Goal: Transaction & Acquisition: Purchase product/service

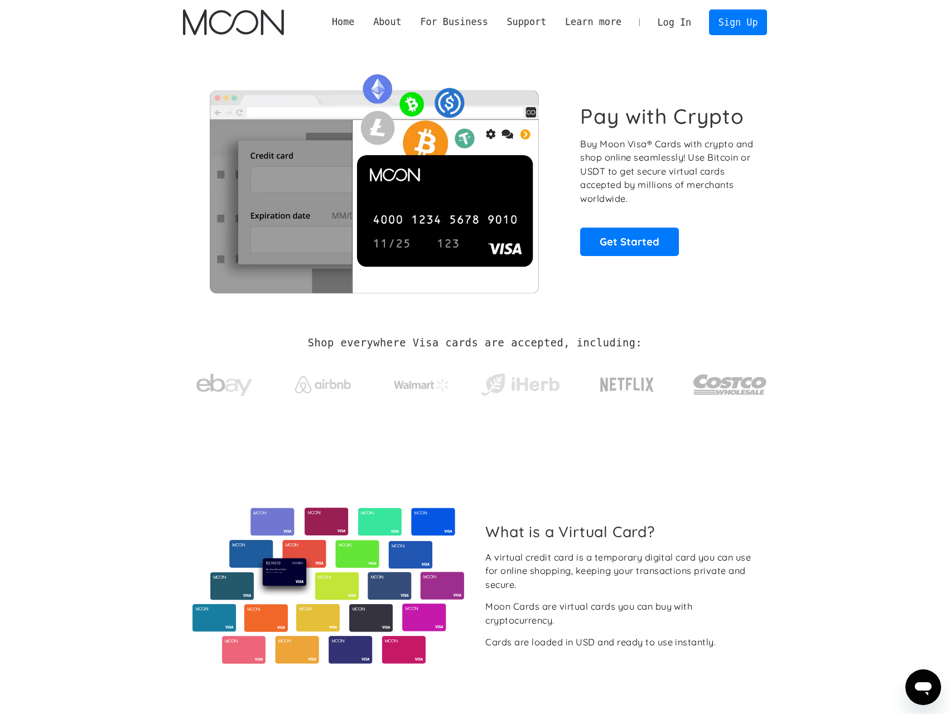
click at [697, 22] on link "Log In" at bounding box center [675, 22] width 52 height 25
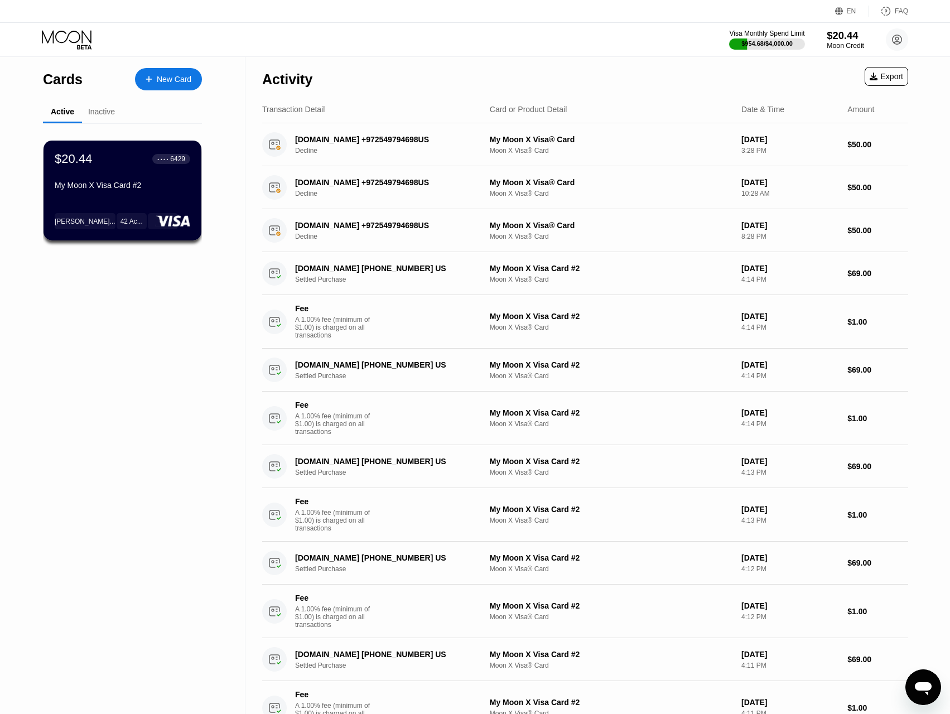
click at [833, 42] on div "Moon Credit" at bounding box center [845, 46] width 37 height 8
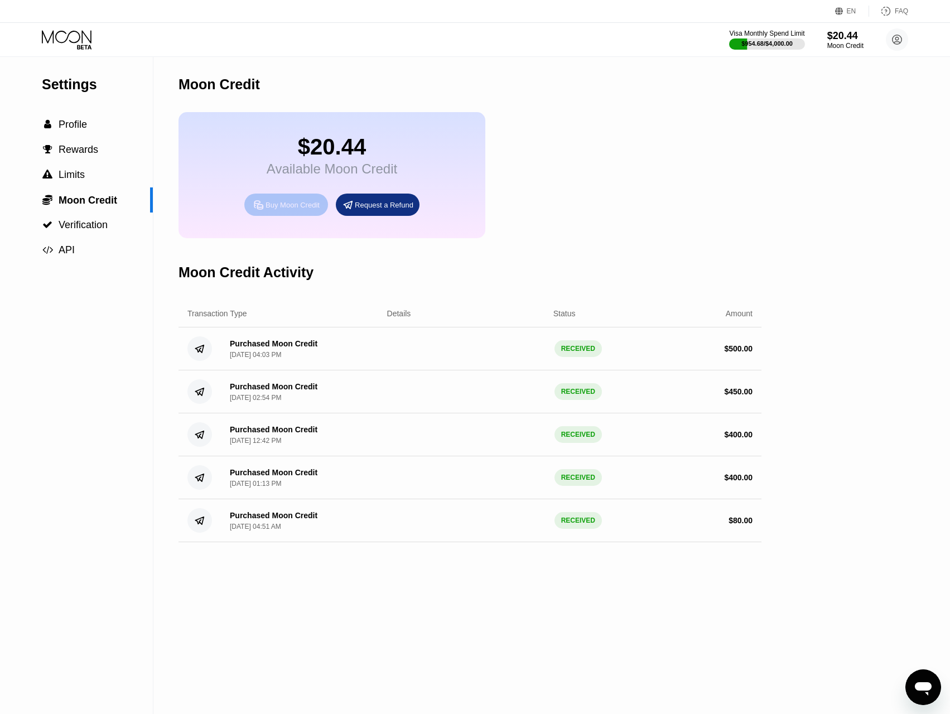
click at [308, 210] on div "Buy Moon Credit" at bounding box center [293, 204] width 54 height 9
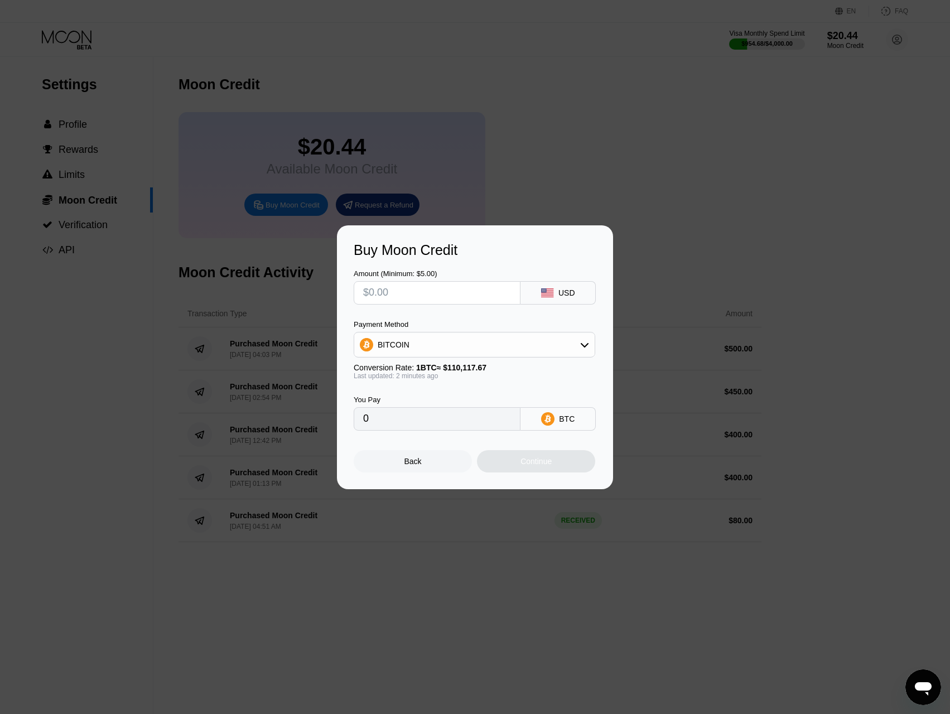
click at [411, 292] on input "text" at bounding box center [437, 293] width 148 height 22
type input "$5"
type input "0.00004541"
click at [370, 290] on input "$5" at bounding box center [437, 293] width 148 height 22
drag, startPoint x: 371, startPoint y: 290, endPoint x: 400, endPoint y: 295, distance: 29.6
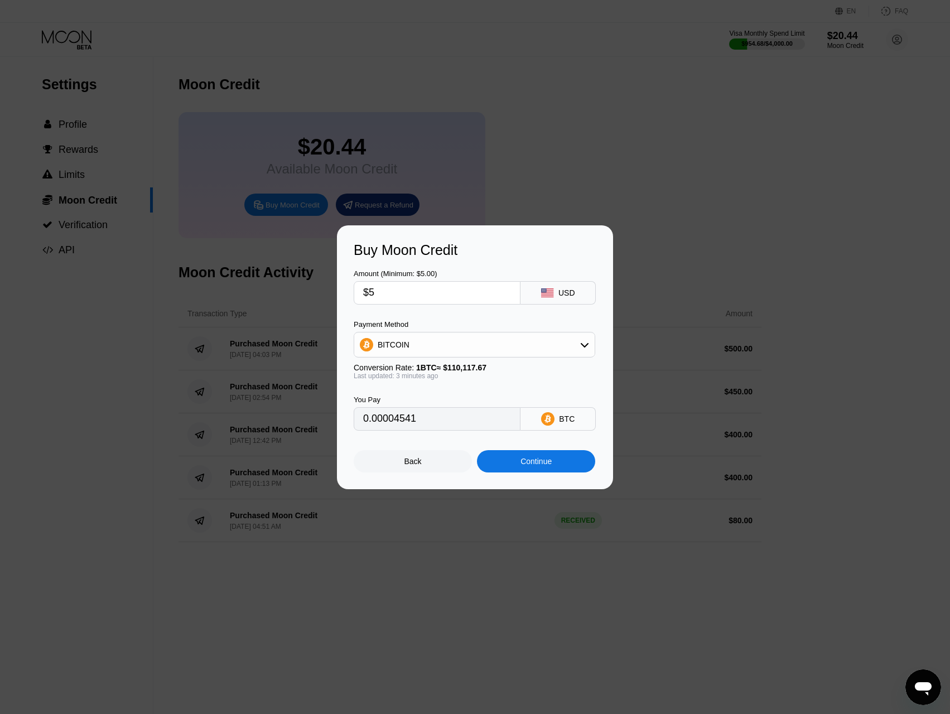
click at [400, 295] on input "$5" at bounding box center [437, 293] width 148 height 22
type input "$1"
type input "0.00000909"
type input "$10"
type input "0.00009082"
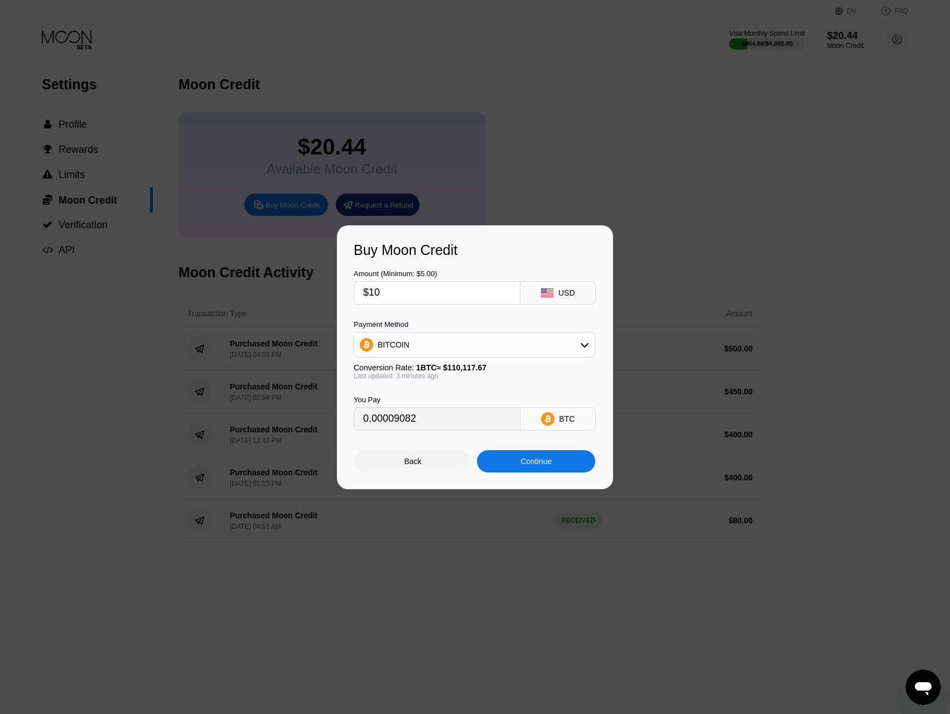
type input "$100"
type input "0.00090812"
type input "$100"
click at [431, 339] on div "BITCOIN" at bounding box center [474, 345] width 241 height 22
click at [423, 425] on span "USDC on Polygon" at bounding box center [413, 424] width 64 height 9
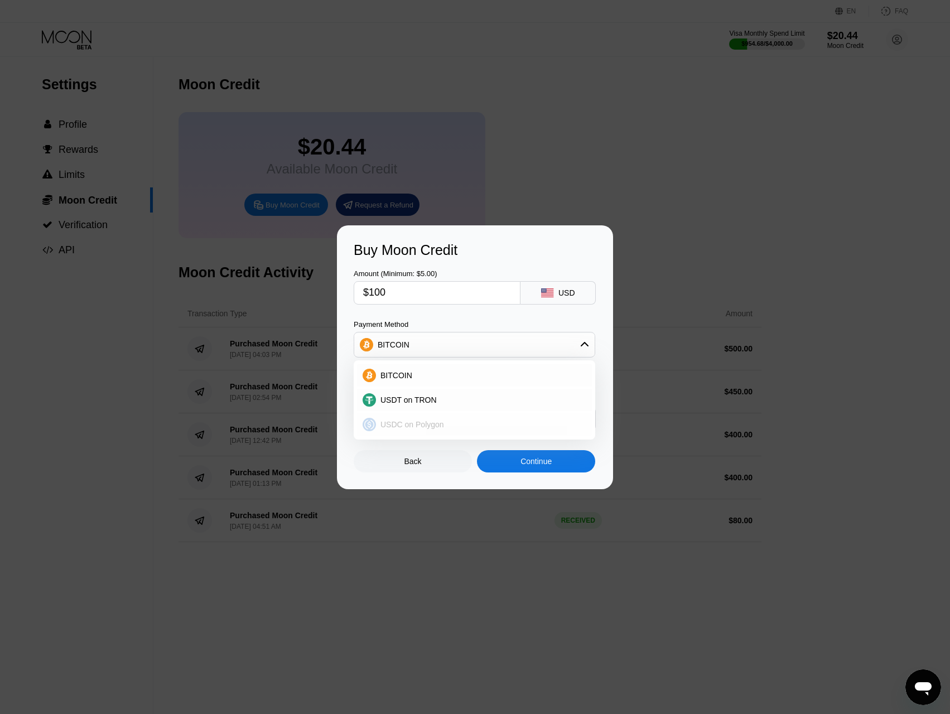
type input "100.00000000"
click at [438, 426] on input "100.00000000" at bounding box center [437, 419] width 148 height 22
click at [377, 292] on input "$100" at bounding box center [437, 293] width 148 height 22
drag, startPoint x: 371, startPoint y: 292, endPoint x: 422, endPoint y: 295, distance: 51.4
click at [422, 295] on input "$100" at bounding box center [437, 293] width 148 height 22
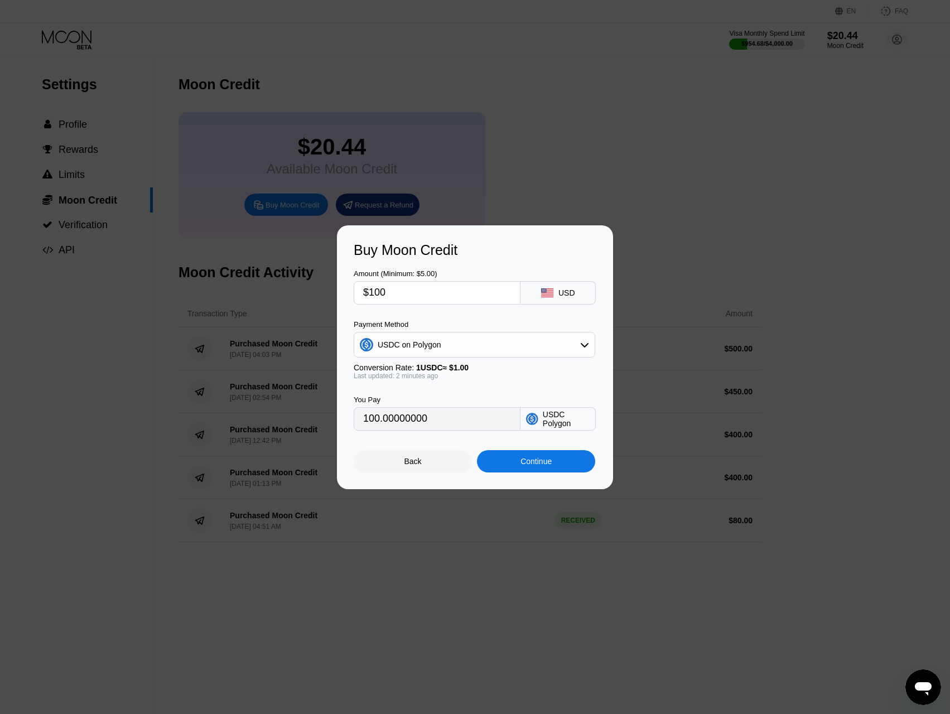
type input "$3"
type input "3.00000000"
type input "$30"
type input "30.00000000"
drag, startPoint x: 371, startPoint y: 289, endPoint x: 407, endPoint y: 289, distance: 36.8
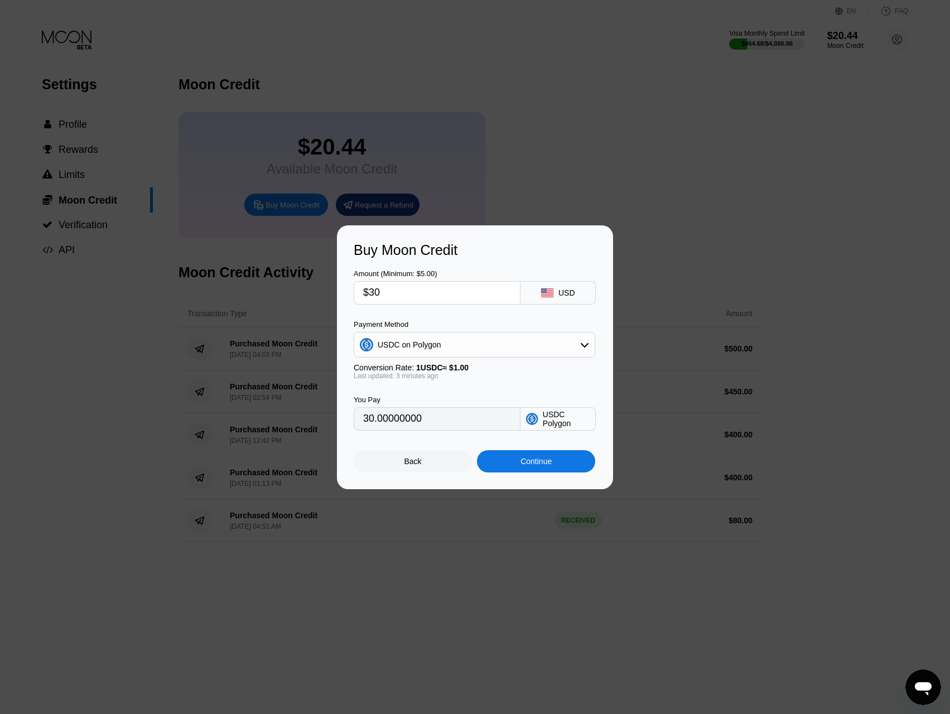
click at [407, 289] on input "$30" at bounding box center [437, 293] width 148 height 22
type input "$4"
type input "4.00000000"
type input "$40"
type input "40.00000000"
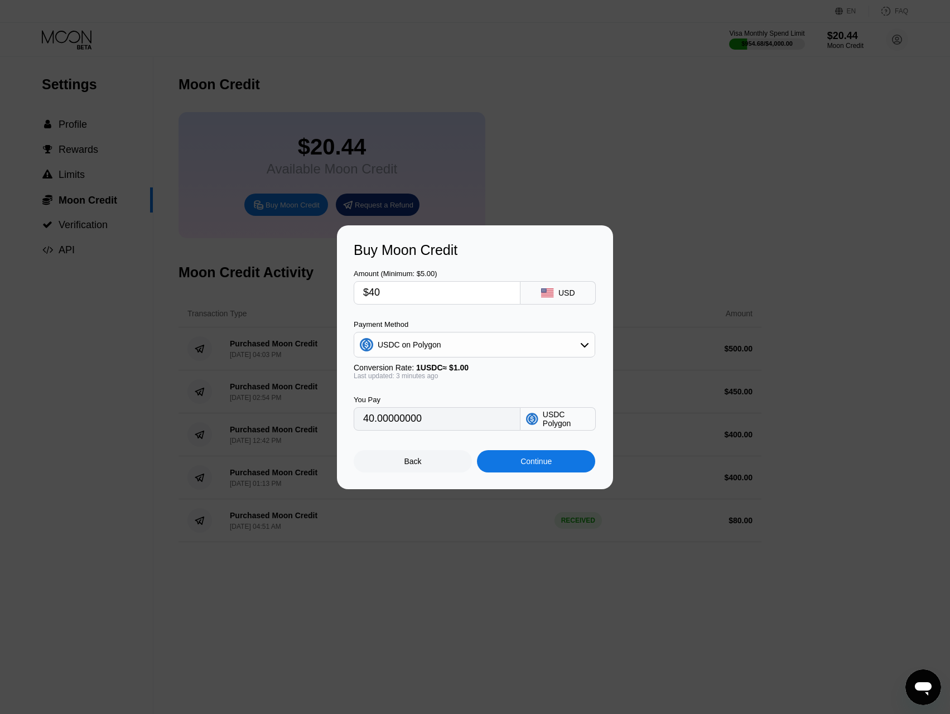
type input "$40"
click at [536, 466] on div "Continue" at bounding box center [536, 461] width 31 height 9
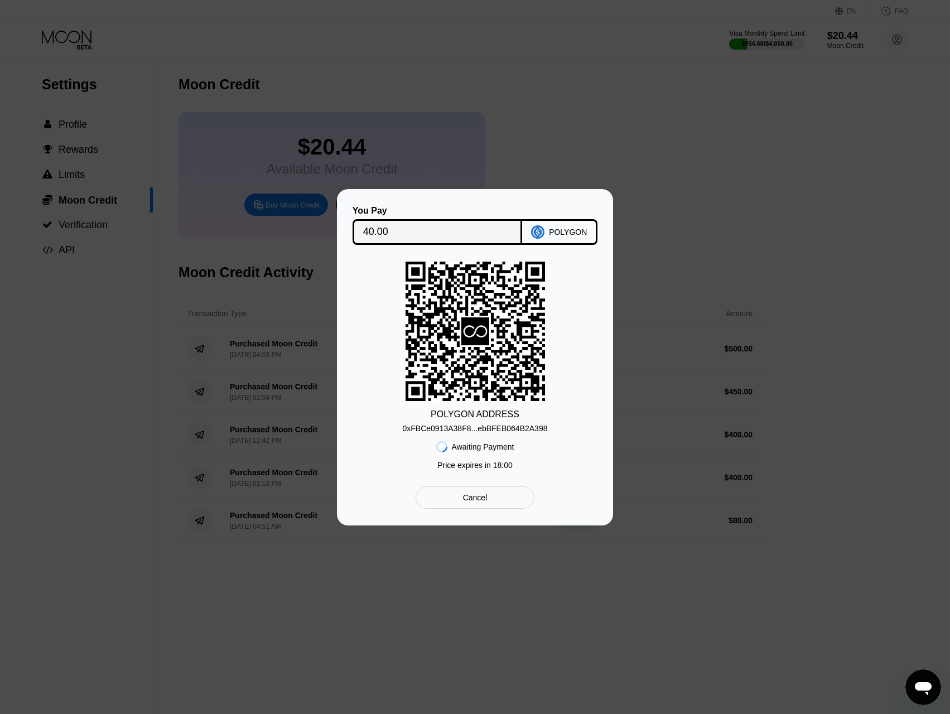
click at [462, 430] on div "0xFBCe0913A38F8...ebBFEB064B2A398" at bounding box center [475, 428] width 145 height 9
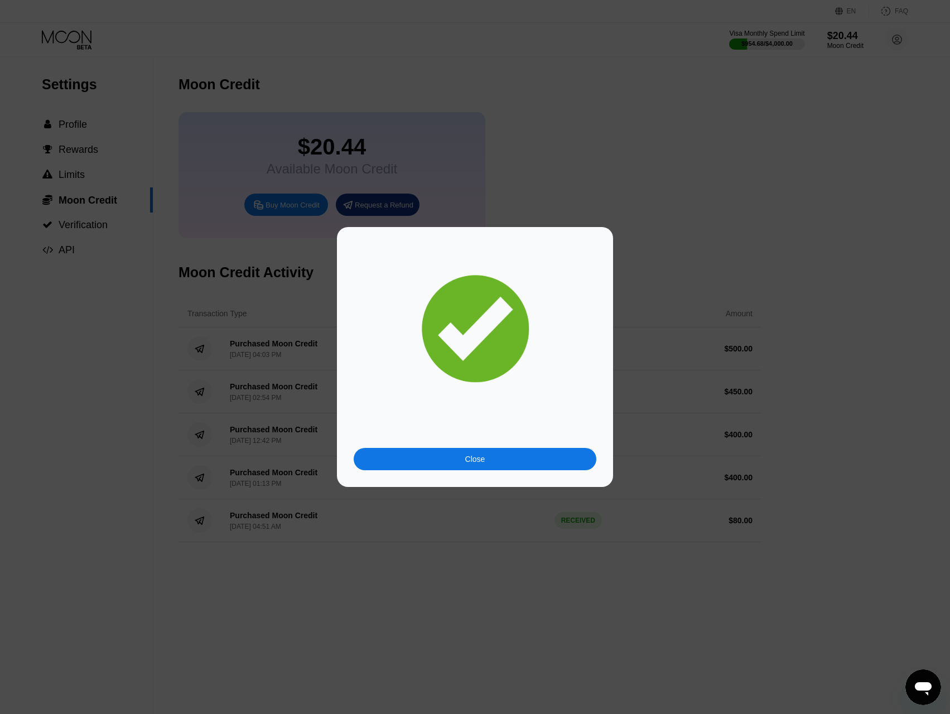
click at [483, 460] on div "Close" at bounding box center [475, 459] width 20 height 9
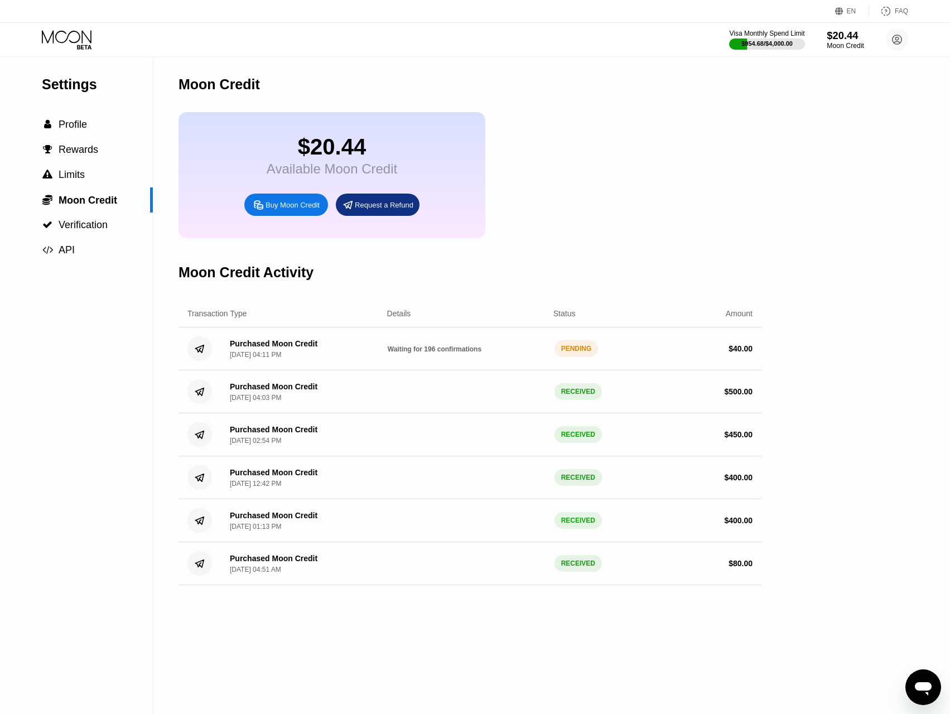
click at [841, 50] on div "Moon Credit" at bounding box center [845, 46] width 37 height 8
click at [765, 46] on div "$954.68 / $4,000.00" at bounding box center [767, 43] width 52 height 7
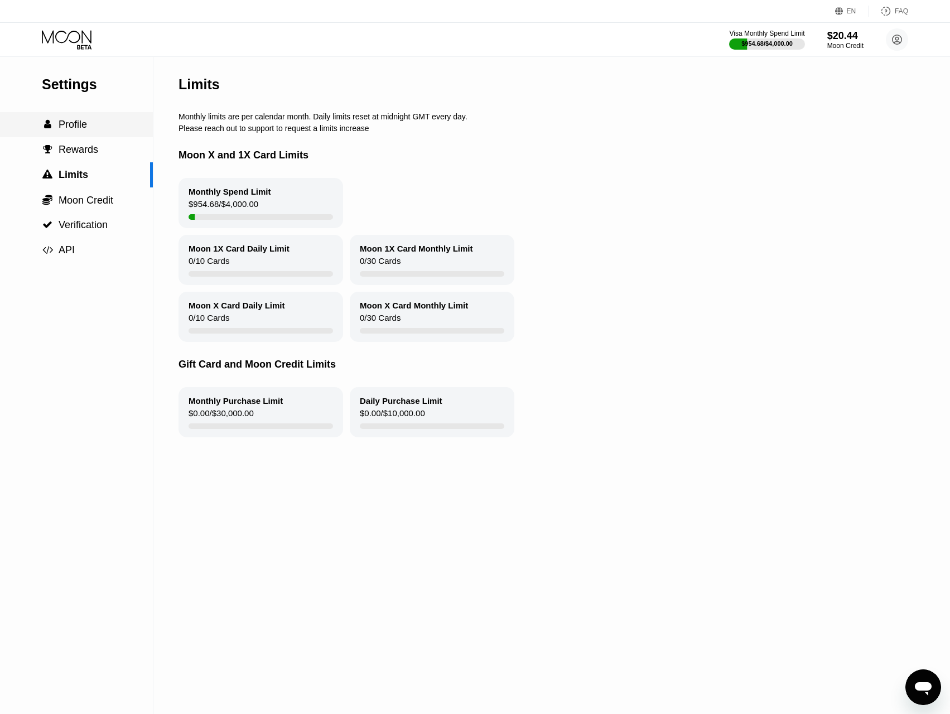
click at [83, 130] on span "Profile" at bounding box center [73, 124] width 28 height 11
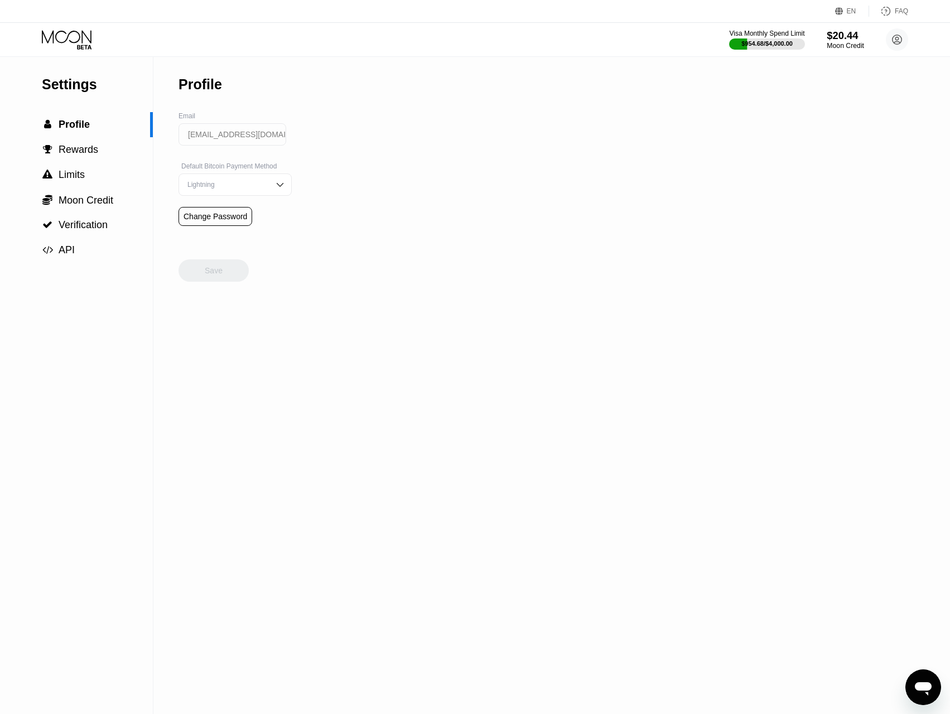
click at [838, 37] on div "$20.44" at bounding box center [845, 36] width 37 height 12
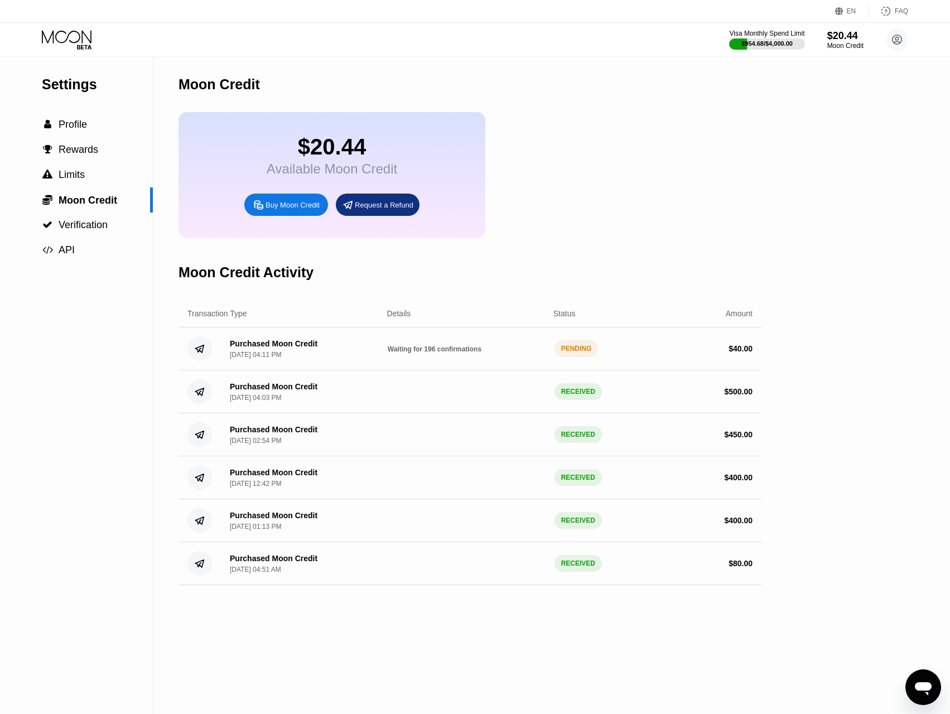
click at [776, 27] on div "Visa Monthly Spend Limit $954.68 / $4,000.00 $20.44 Moon Credit bokajunior111@o…" at bounding box center [475, 39] width 950 height 33
click at [780, 35] on div "Visa Monthly Spend Limit" at bounding box center [767, 34] width 77 height 8
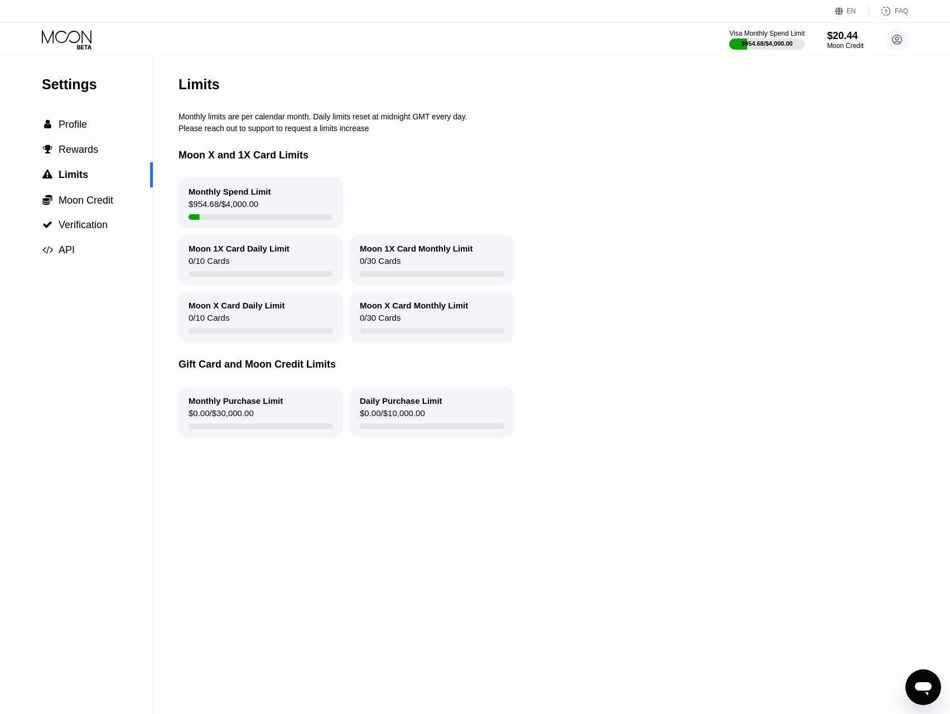
click at [58, 36] on icon at bounding box center [68, 40] width 52 height 20
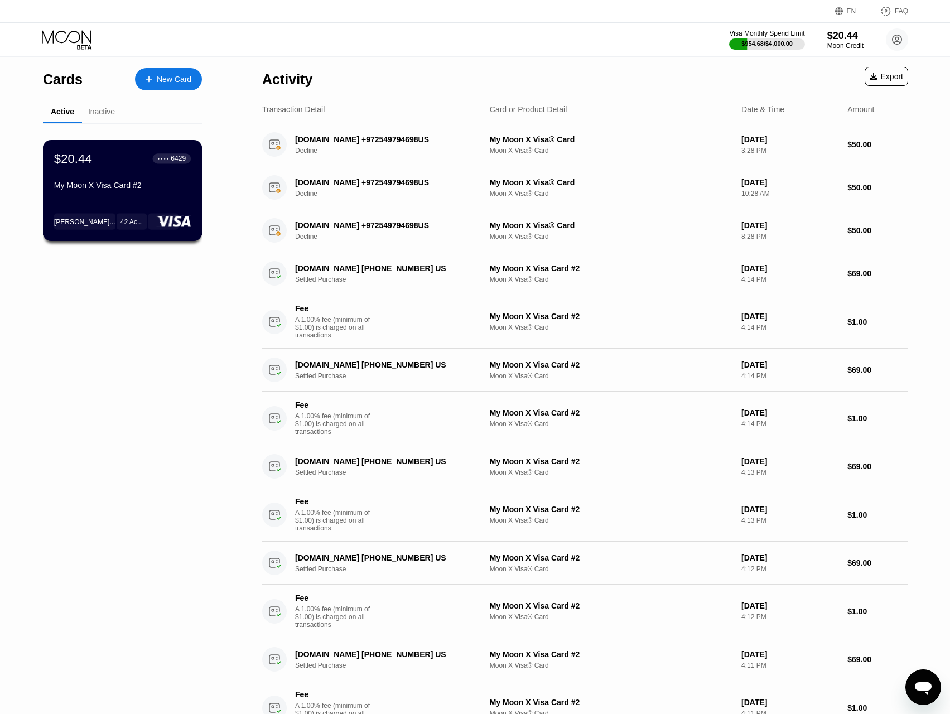
click at [136, 172] on div "$20.44 ● ● ● ● 6429 My Moon X Visa Card #2" at bounding box center [122, 172] width 137 height 43
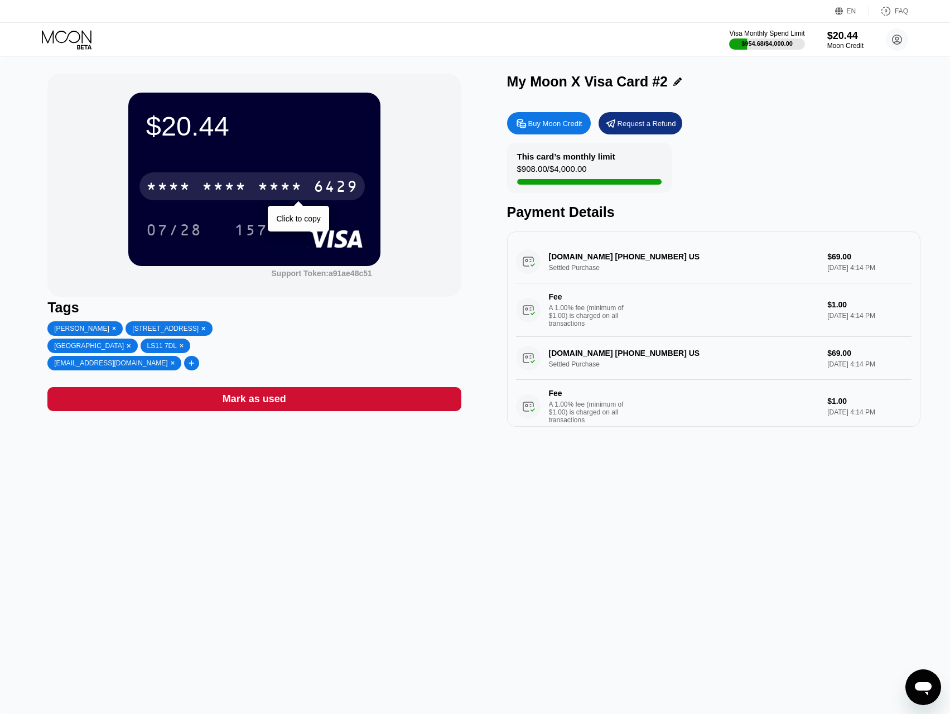
click at [206, 183] on div "* * * *" at bounding box center [224, 188] width 45 height 18
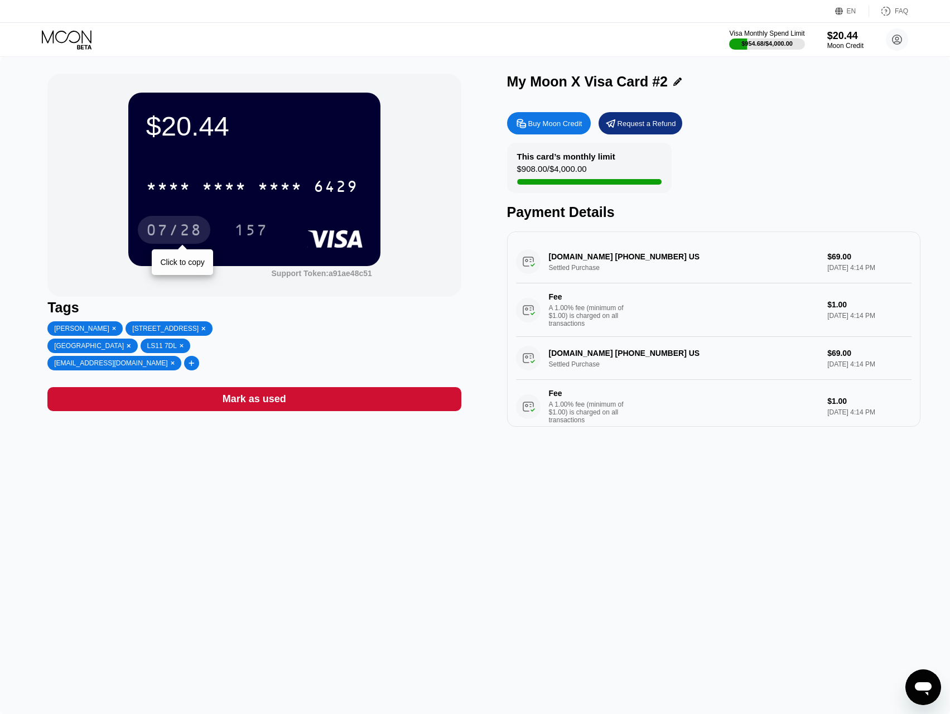
click at [196, 239] on div "07/28" at bounding box center [174, 232] width 56 height 18
click at [256, 232] on div "157" at bounding box center [250, 232] width 33 height 18
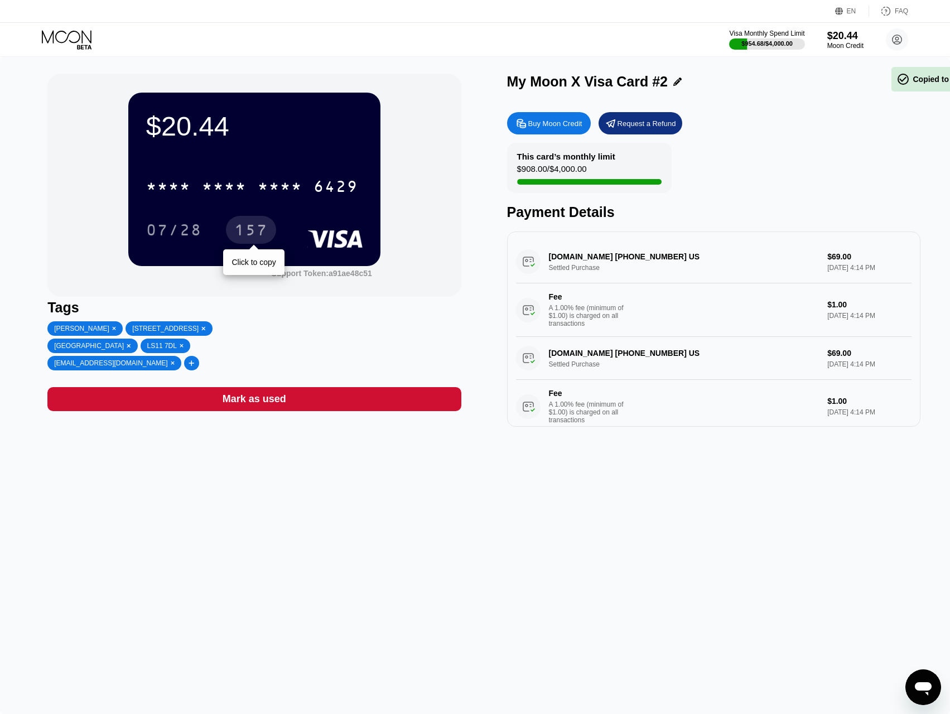
click at [256, 232] on div "157" at bounding box center [250, 232] width 33 height 18
click at [847, 45] on div "Moon Credit" at bounding box center [845, 46] width 37 height 8
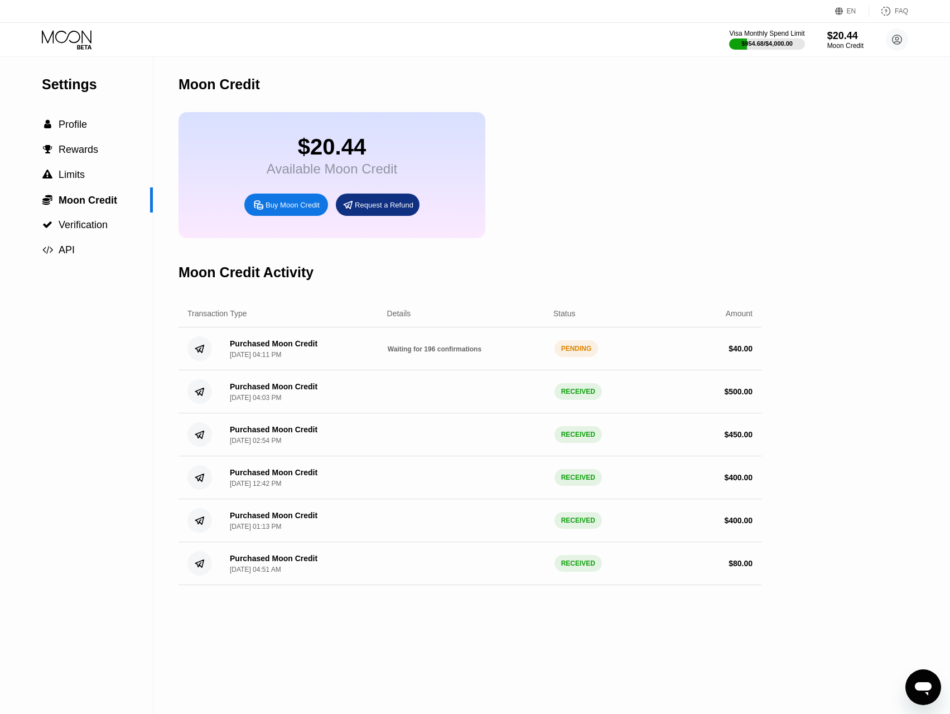
drag, startPoint x: 433, startPoint y: 359, endPoint x: 441, endPoint y: 361, distance: 8.1
click at [435, 353] on span "Waiting for 196 confirmations" at bounding box center [435, 349] width 94 height 8
click at [474, 353] on span "Waiting for 196 confirmations" at bounding box center [435, 349] width 94 height 8
drag, startPoint x: 179, startPoint y: 353, endPoint x: 611, endPoint y: 378, distance: 433.3
click at [616, 371] on div "Purchased Moon Credit [DATE] 04:11 PM Waiting for 196 confirmations PENDING $ 4…" at bounding box center [470, 349] width 583 height 43
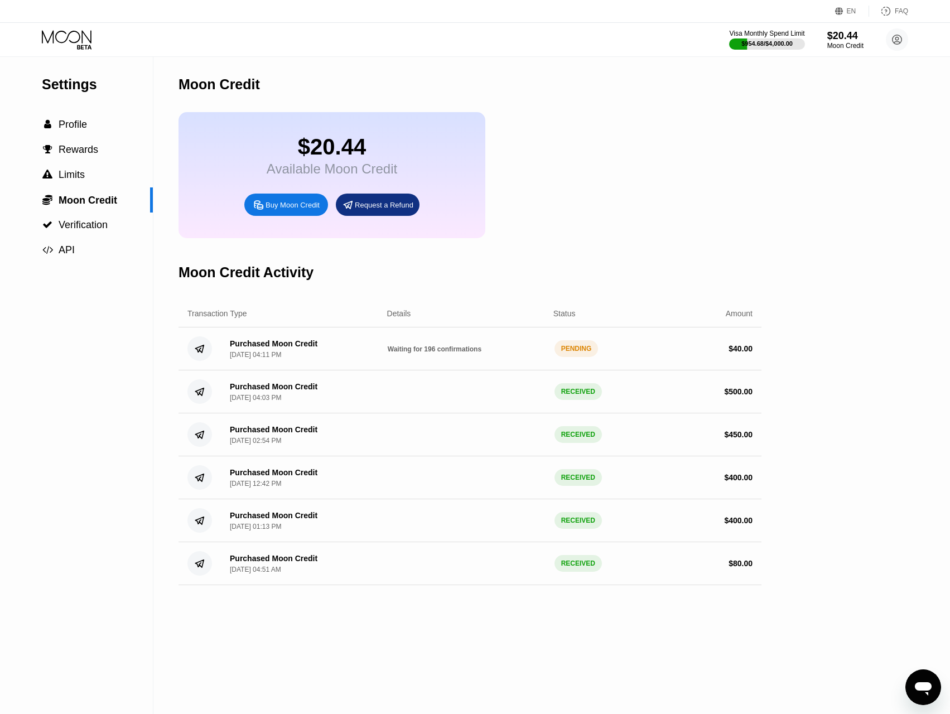
click at [412, 353] on span "Waiting for 196 confirmations" at bounding box center [435, 349] width 94 height 8
click at [426, 353] on span "Waiting for 196 confirmations" at bounding box center [435, 349] width 94 height 8
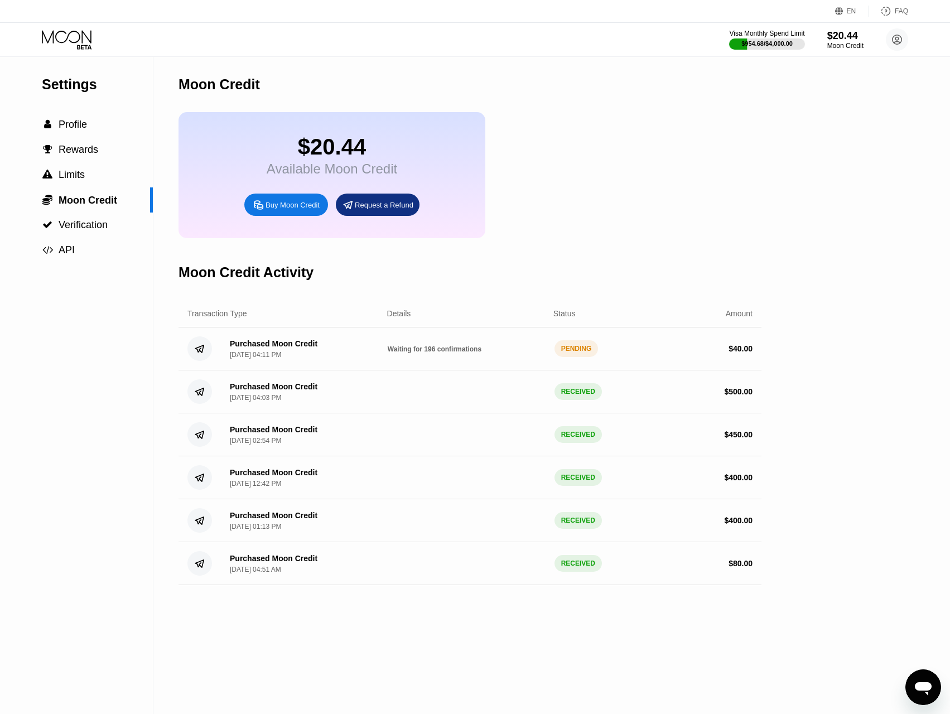
click at [426, 353] on span "Waiting for 196 confirmations" at bounding box center [435, 349] width 94 height 8
click at [907, 690] on div "Open messaging window" at bounding box center [923, 687] width 33 height 33
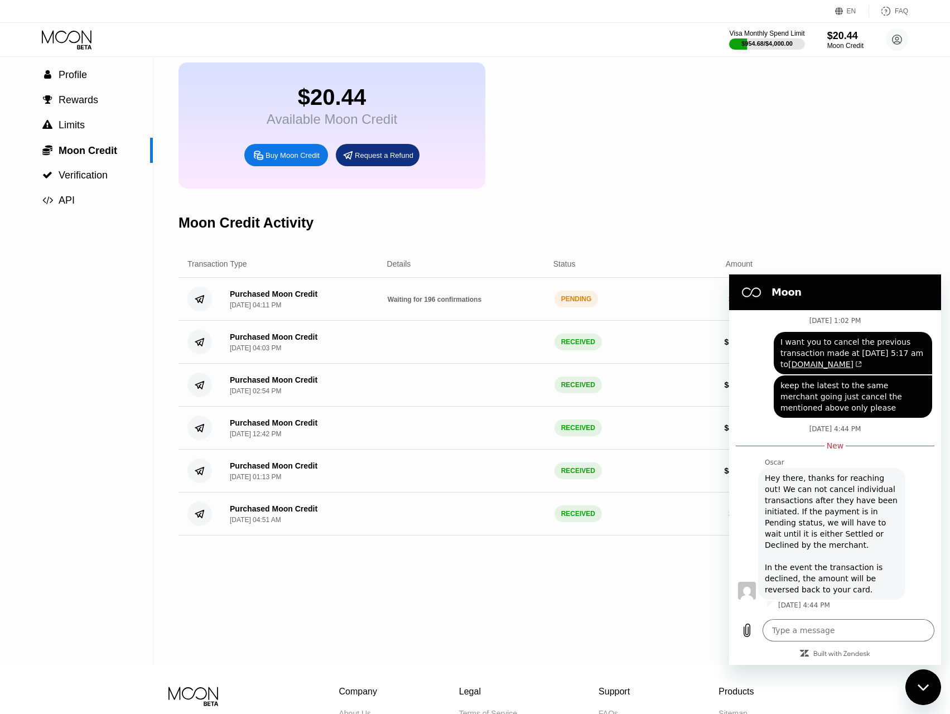
scroll to position [56, 0]
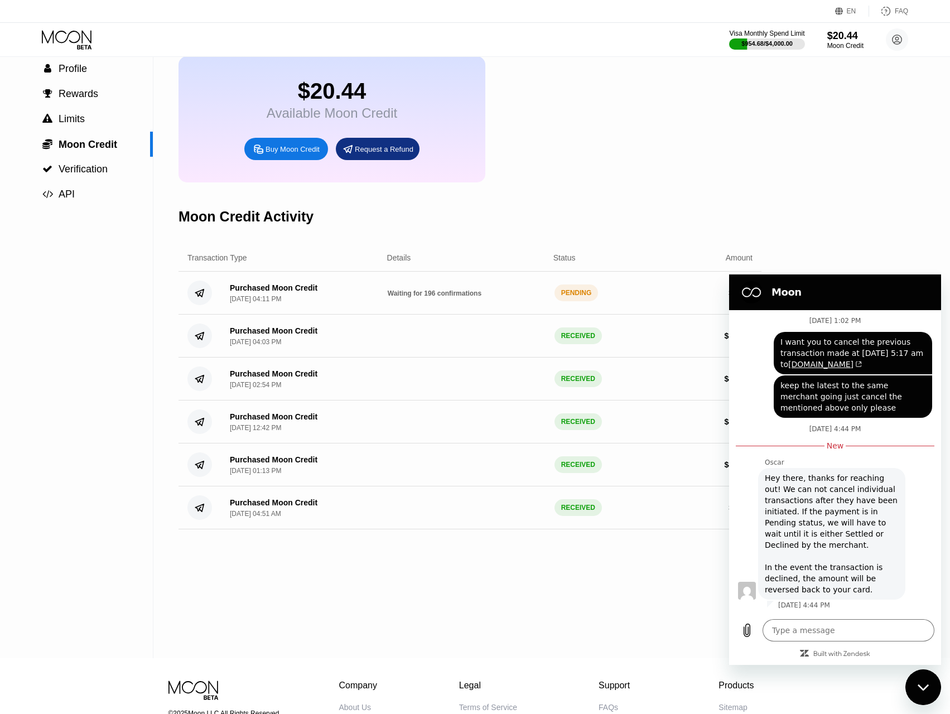
click at [920, 688] on icon "Close messaging window" at bounding box center [924, 687] width 12 height 7
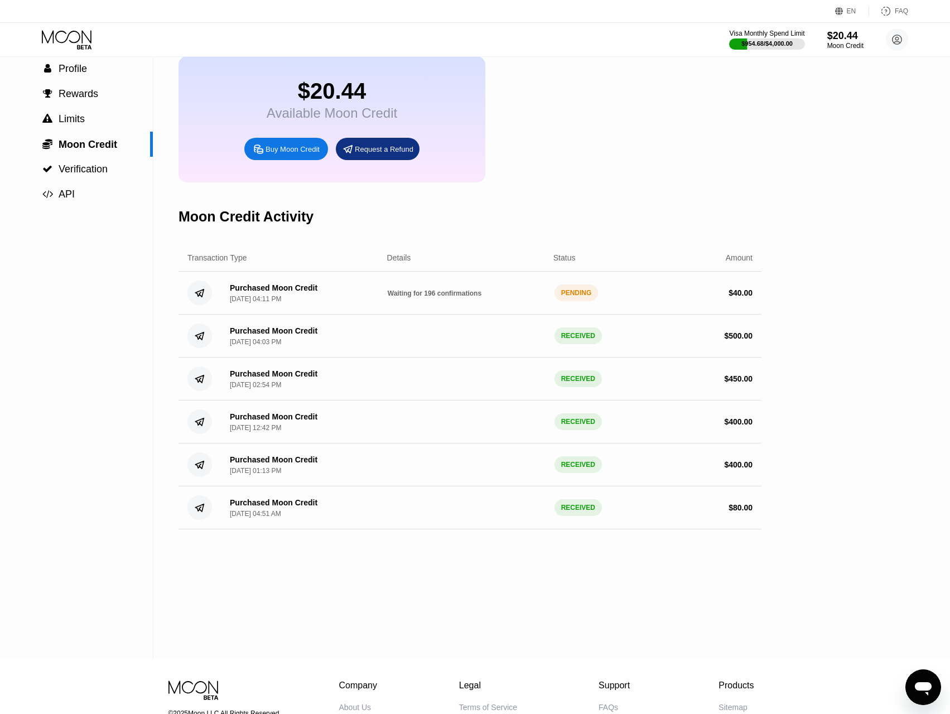
type textarea "x"
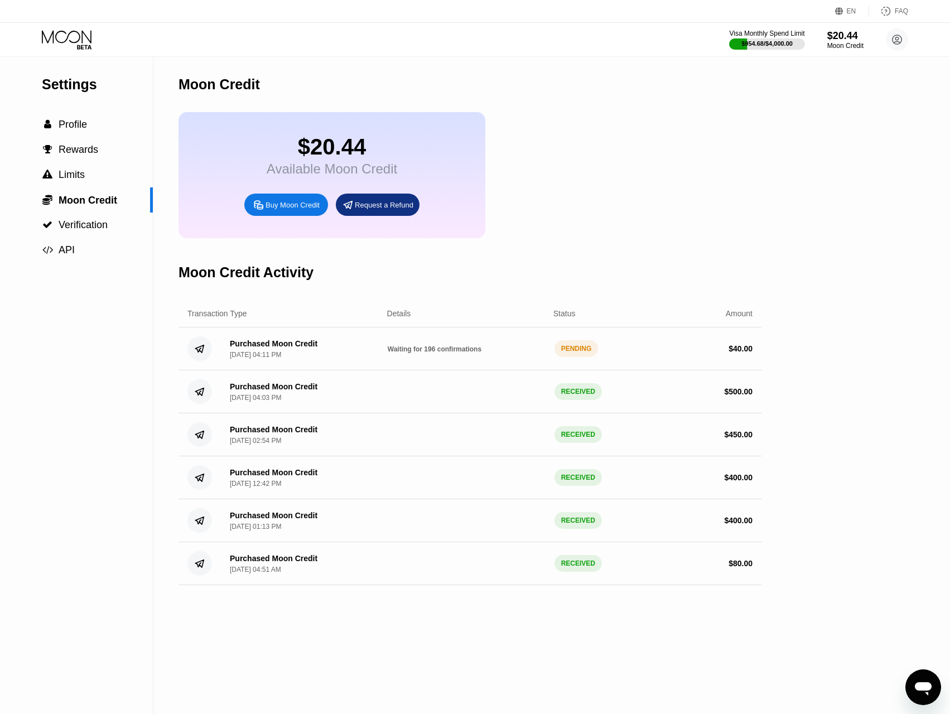
click at [923, 682] on icon "Open messaging window" at bounding box center [924, 688] width 20 height 20
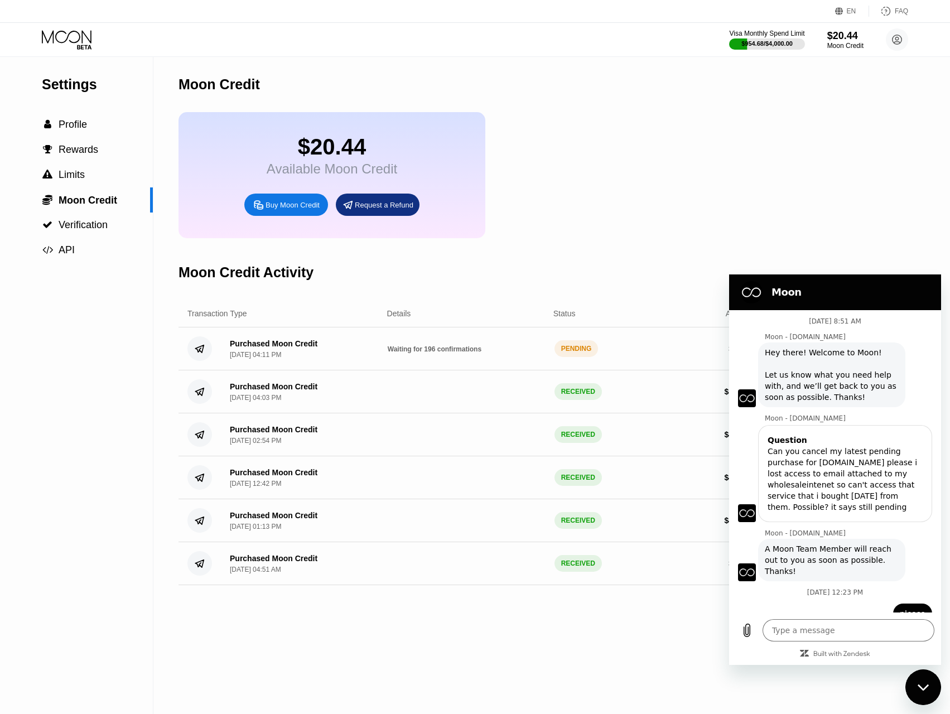
type textarea "x"
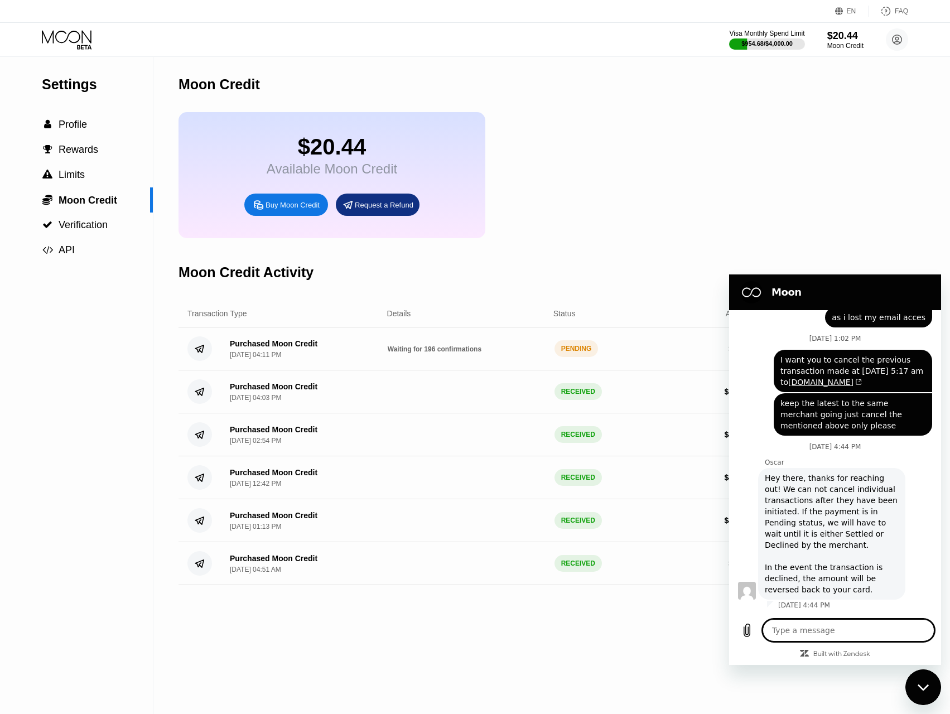
paste textarea "https://polygonscan.com/tx/0x0b737e31b577030ade0e47a068135a314bcc174f47e9907f7e…"
type textarea "https://polygonscan.com/tx/0x0b737e31b577030ade0e47a068135a314bcc174f47e9907f7e…"
type textarea "x"
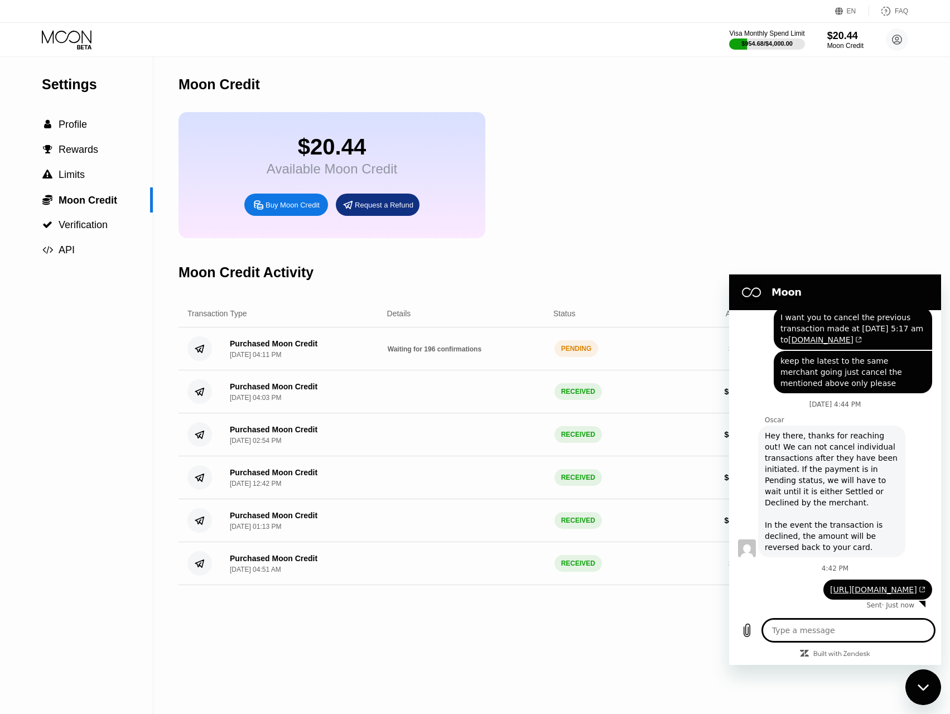
type textarea "x"
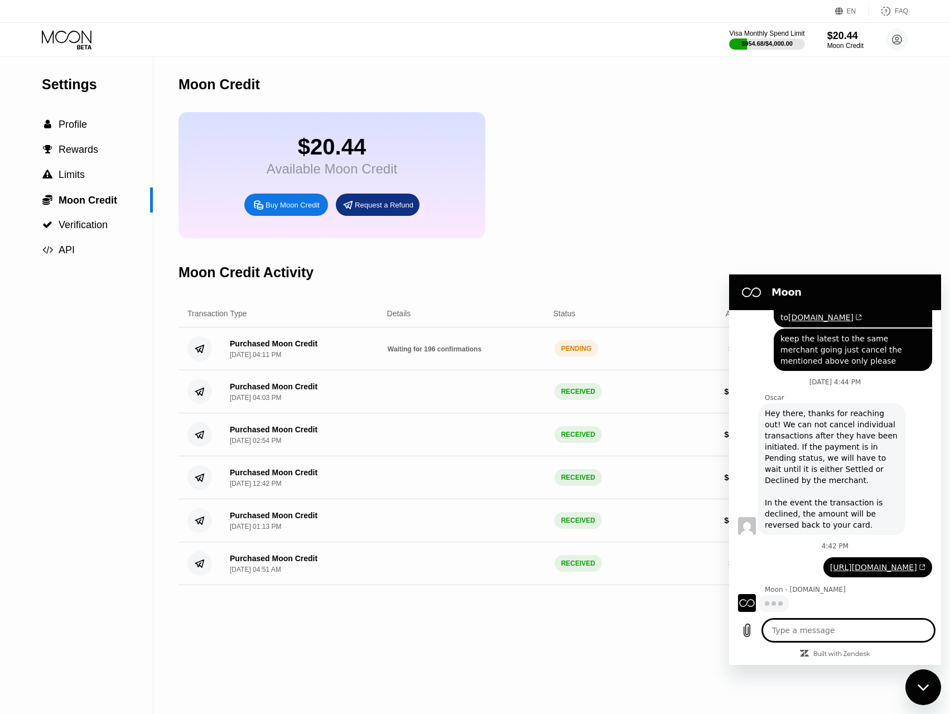
type textarea "5"
type textarea "x"
type textarea "50"
type textarea "x"
type textarea "500"
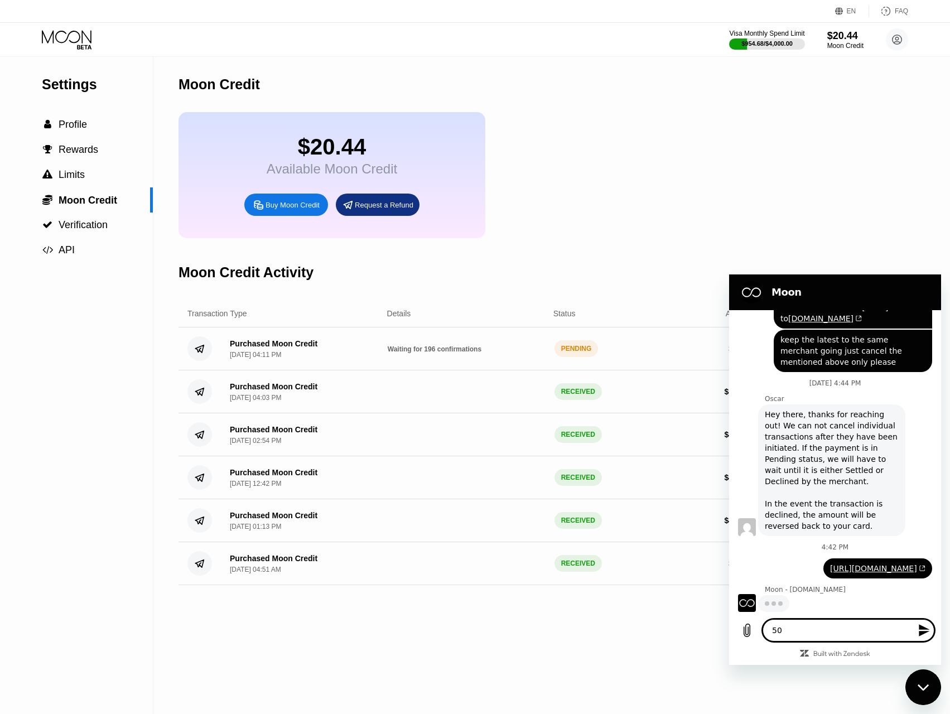
type textarea "x"
type textarea "500+"
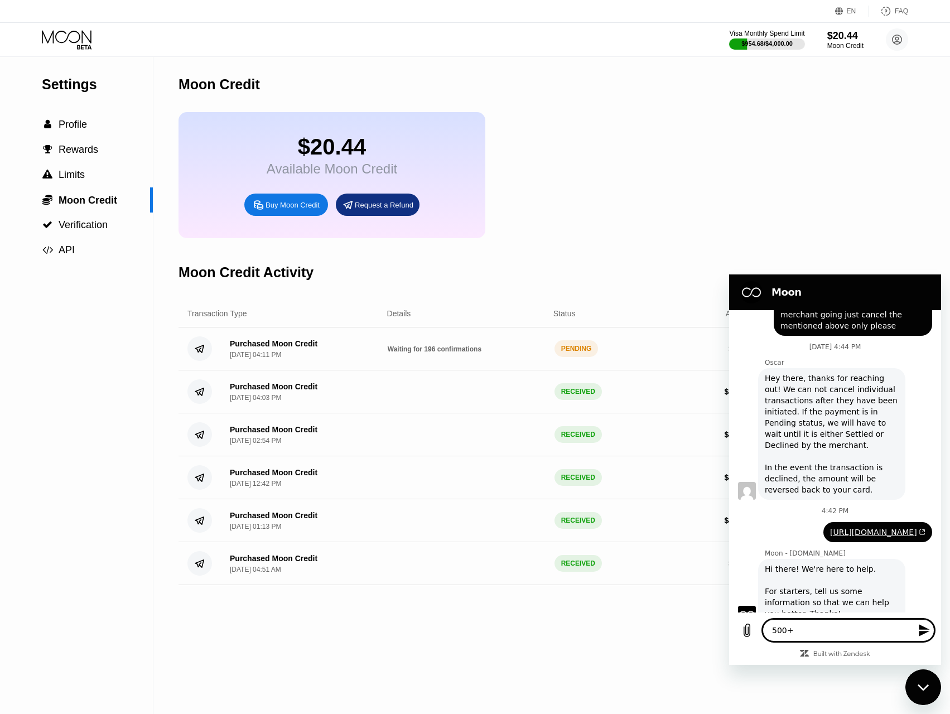
type textarea "x"
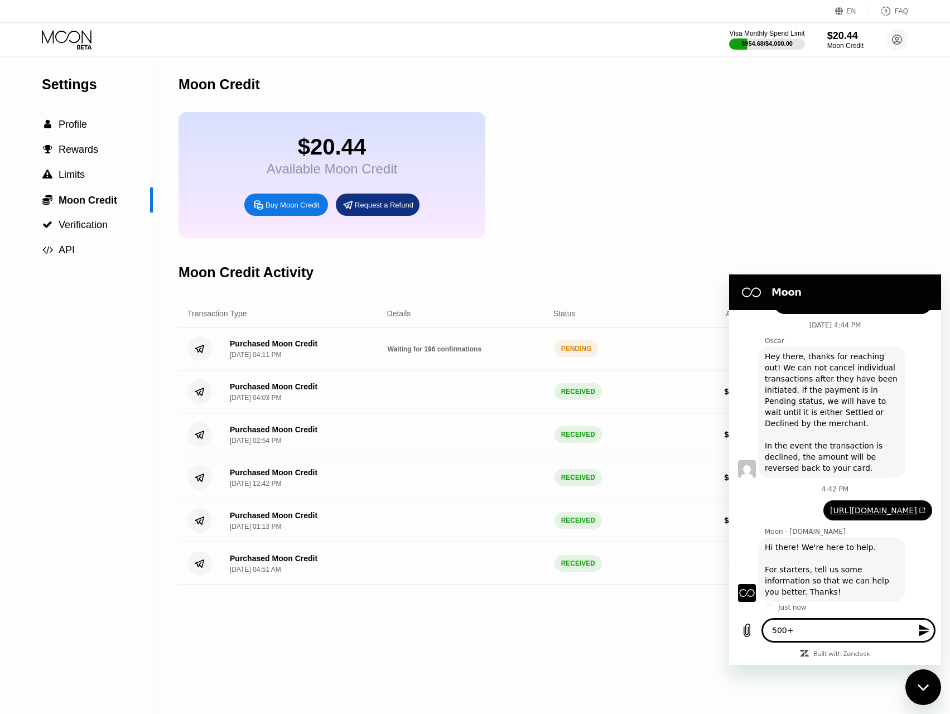
type textarea "500+"
type textarea "x"
type textarea "500+ c"
type textarea "x"
type textarea "500+ co"
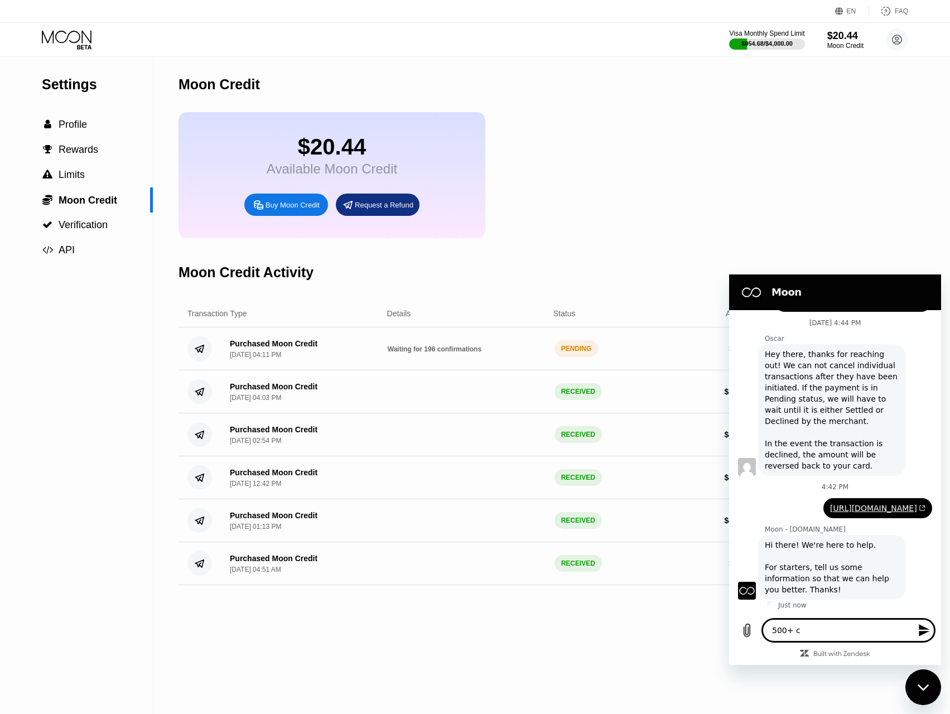
type textarea "x"
type textarea "500+ co"
type textarea "x"
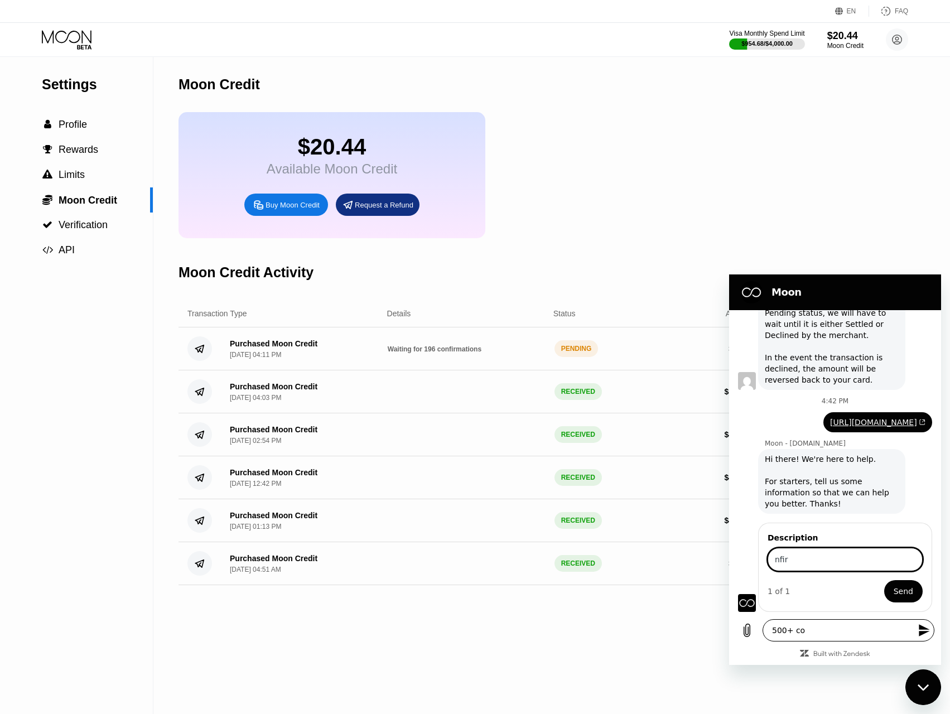
scroll to position [614, 0]
type input "n"
type input "500+ confirmation but deposit says waiting 196 confirmation"
click at [885, 580] on button "Send" at bounding box center [904, 591] width 39 height 22
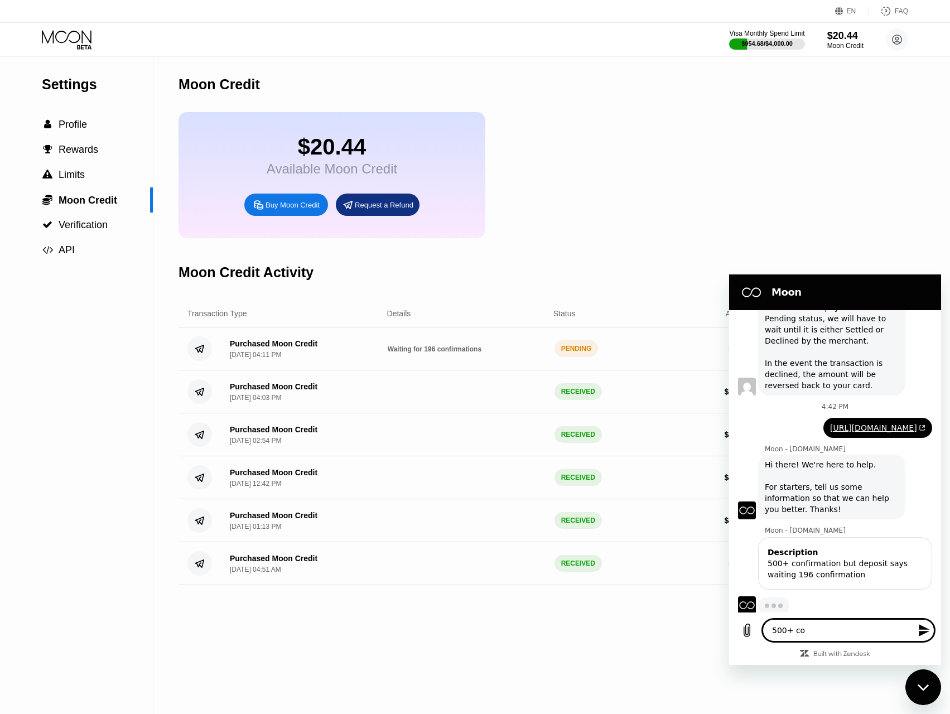
scroll to position [611, 0]
type textarea "x"
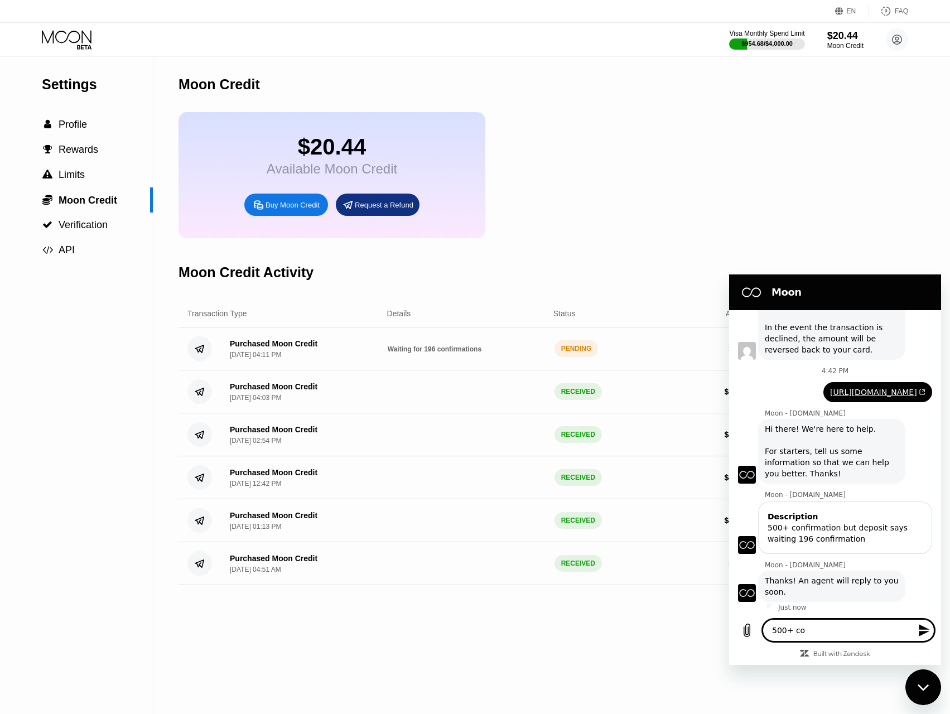
scroll to position [647, 0]
drag, startPoint x: 787, startPoint y: 637, endPoint x: 755, endPoint y: 637, distance: 32.9
click at [754, 637] on div "Type a message 500+ co x" at bounding box center [835, 631] width 212 height 36
type textarea "x"
paste textarea "https://polygonscan.com/tx/0x0b737e31b577030ade0e47a068135a314bcc174f47e9907f7e…"
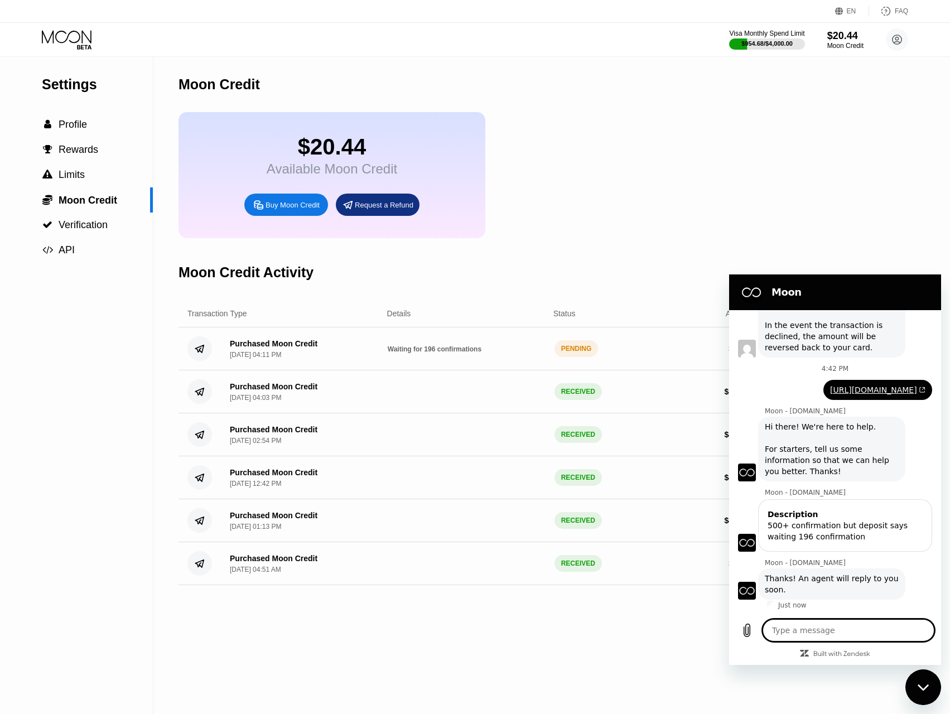
type textarea "https://polygonscan.com/tx/0x0b737e31b577030ade0e47a068135a314bcc174f47e9907f7e…"
type textarea "x"
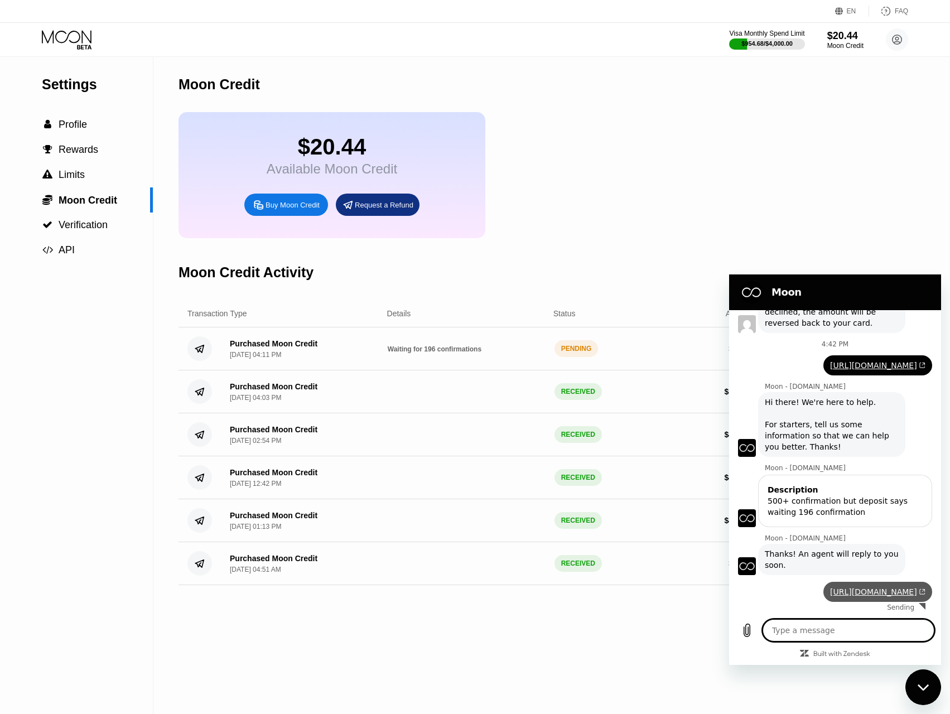
type textarea "x"
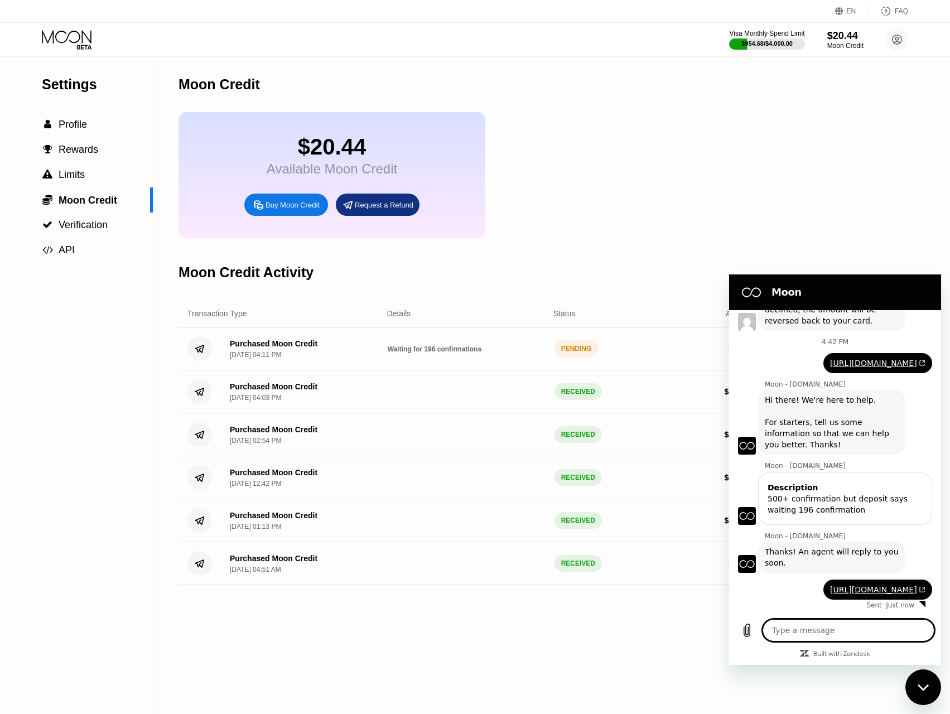
scroll to position [696, 0]
type textarea "x"
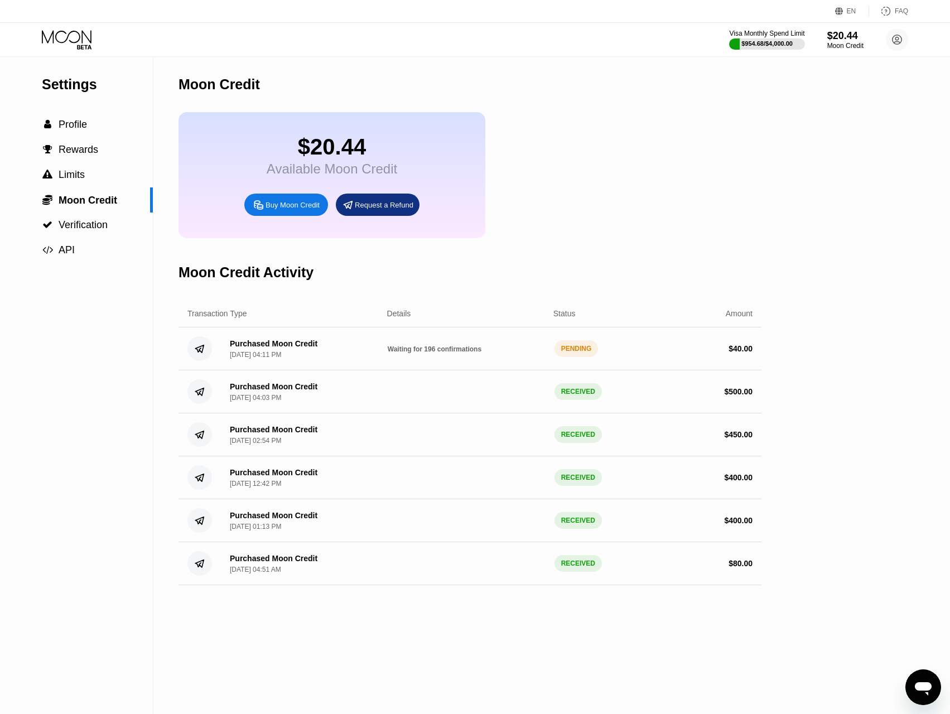
click at [287, 210] on div "Buy Moon Credit" at bounding box center [293, 204] width 54 height 9
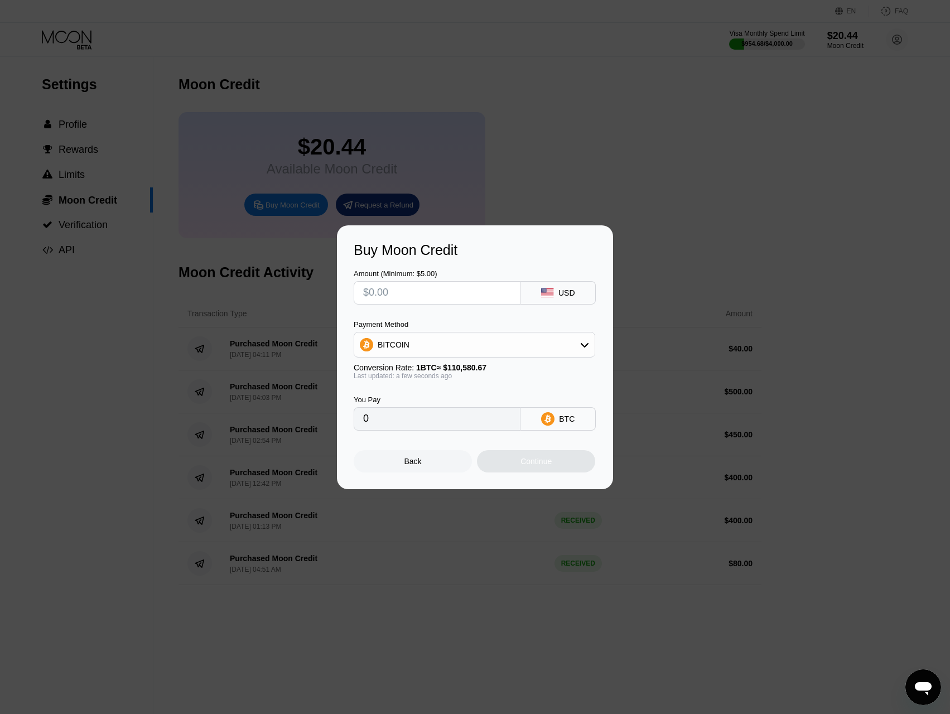
click at [390, 282] on input "text" at bounding box center [437, 293] width 148 height 22
type input "$4"
type input "0.00003618"
type input "$40"
type input "0.00036173"
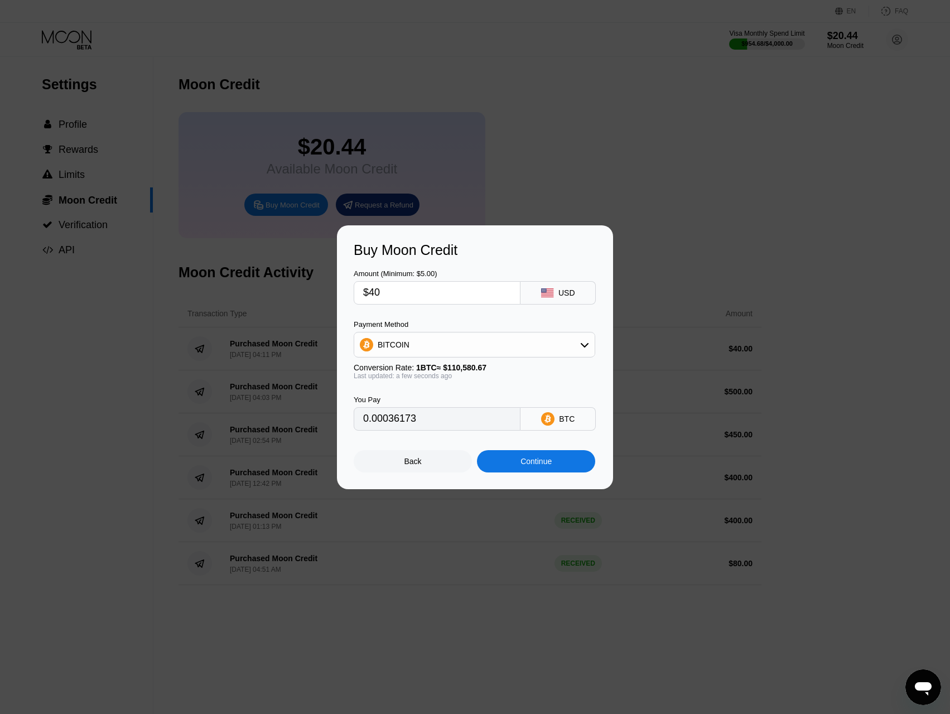
type input "$40"
click at [465, 339] on div "BITCOIN" at bounding box center [474, 345] width 241 height 22
click at [434, 397] on div "USDT on TRON" at bounding box center [481, 400] width 210 height 9
type input "40.40"
drag, startPoint x: 371, startPoint y: 289, endPoint x: 397, endPoint y: 289, distance: 25.7
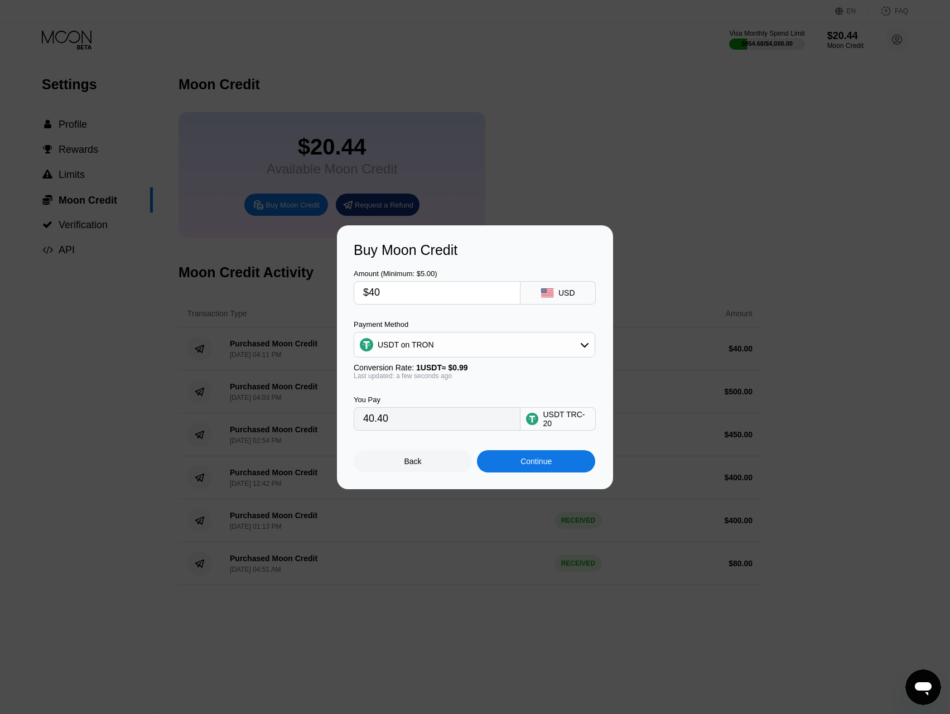
click at [397, 289] on input "$40" at bounding box center [437, 293] width 148 height 22
type input "$1"
type input "1.01"
type input "$10"
type input "10.10"
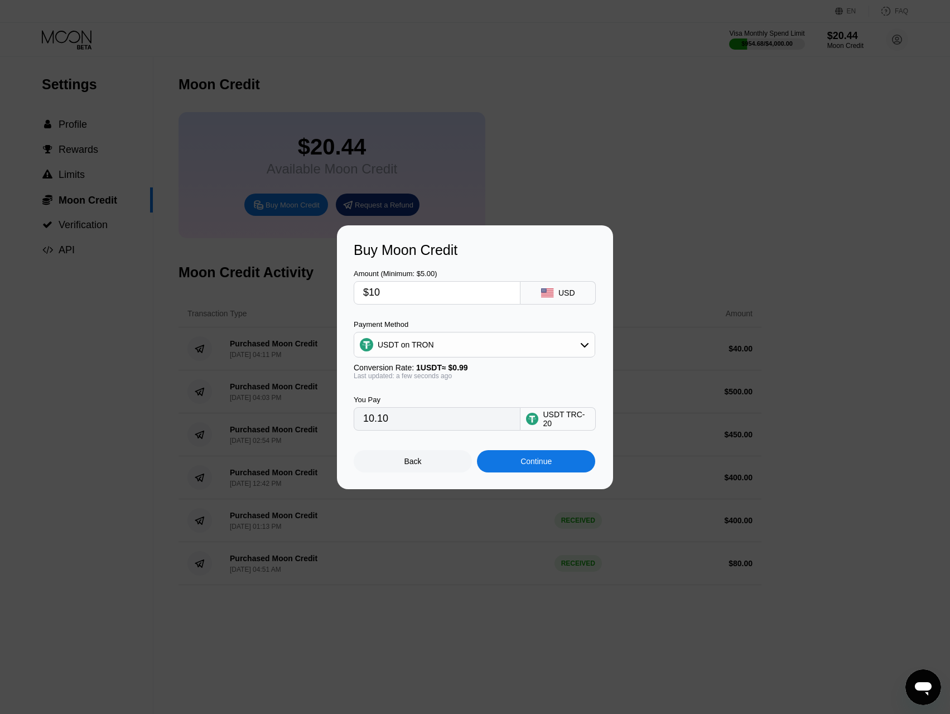
type input "$100"
type input "101.01"
type input "$100"
click at [526, 466] on div "Continue" at bounding box center [536, 461] width 31 height 9
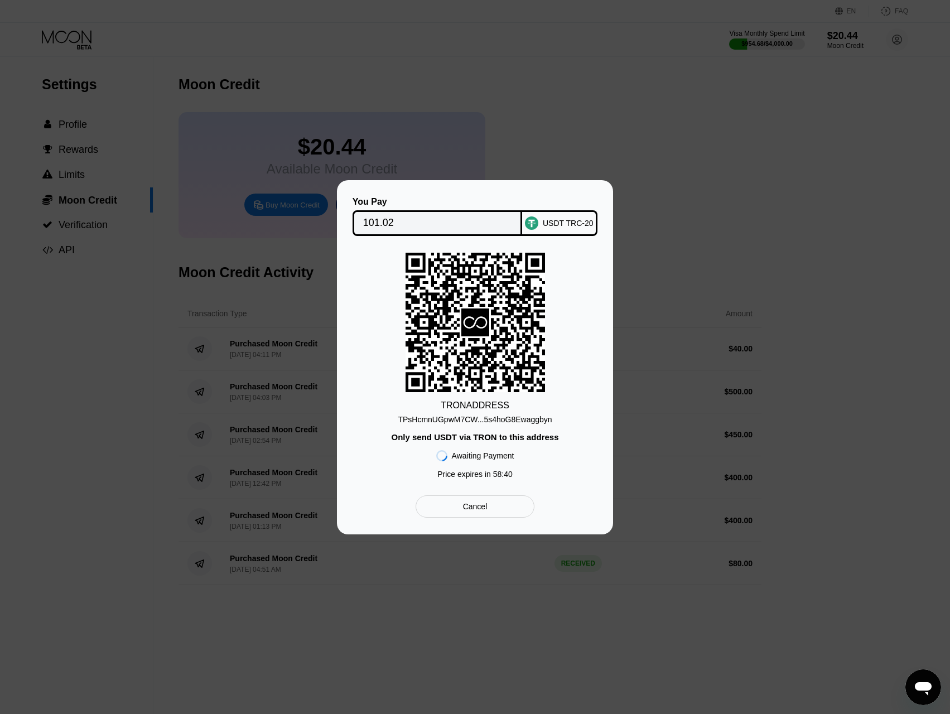
click at [484, 425] on div "TRON ADDRESS TPsHcmnUGpwM7CW...5s4hoG8Ewaggbyn Only send USDT via TRON to this …" at bounding box center [475, 369] width 243 height 232
click at [486, 422] on div "TPsHcmnUGpwM7CW...5s4hoG8Ewaggbyn" at bounding box center [475, 419] width 154 height 9
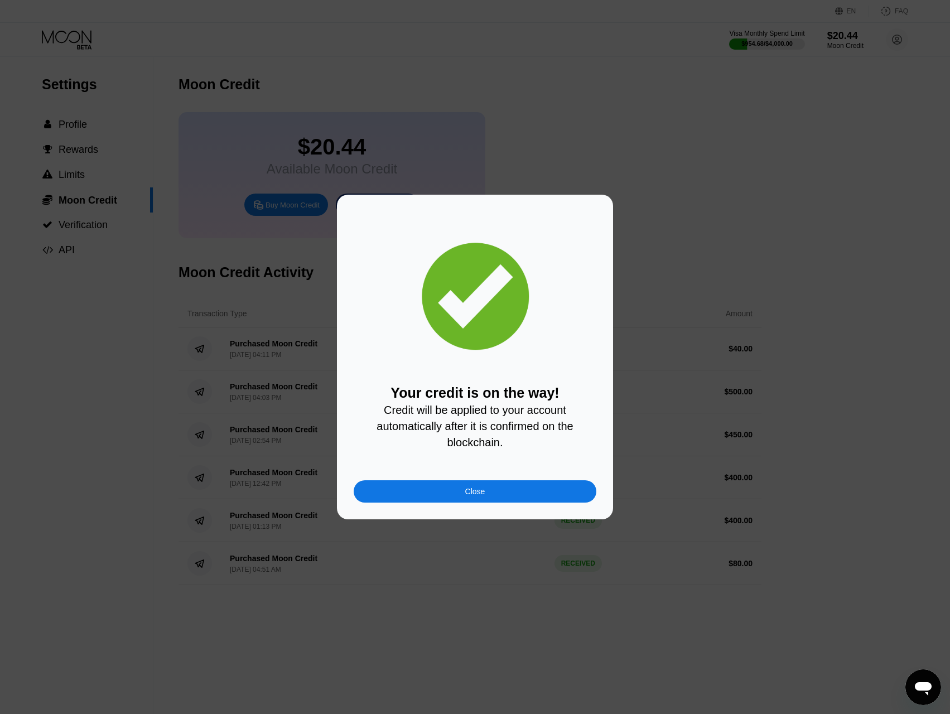
click at [508, 502] on div "Close" at bounding box center [475, 492] width 243 height 22
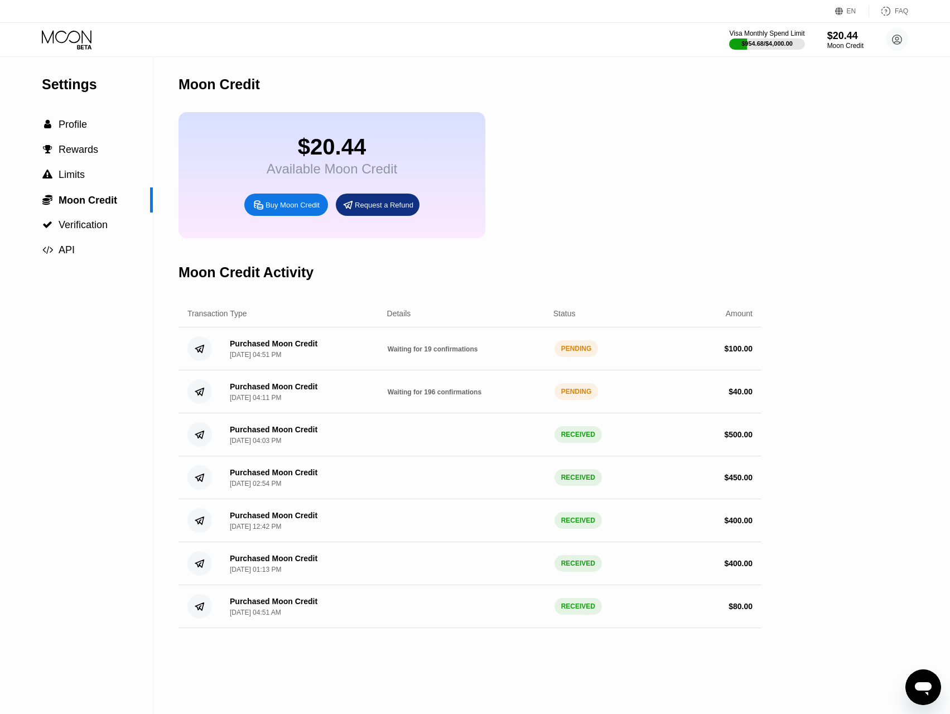
click at [924, 676] on div "Open messaging window" at bounding box center [923, 687] width 33 height 33
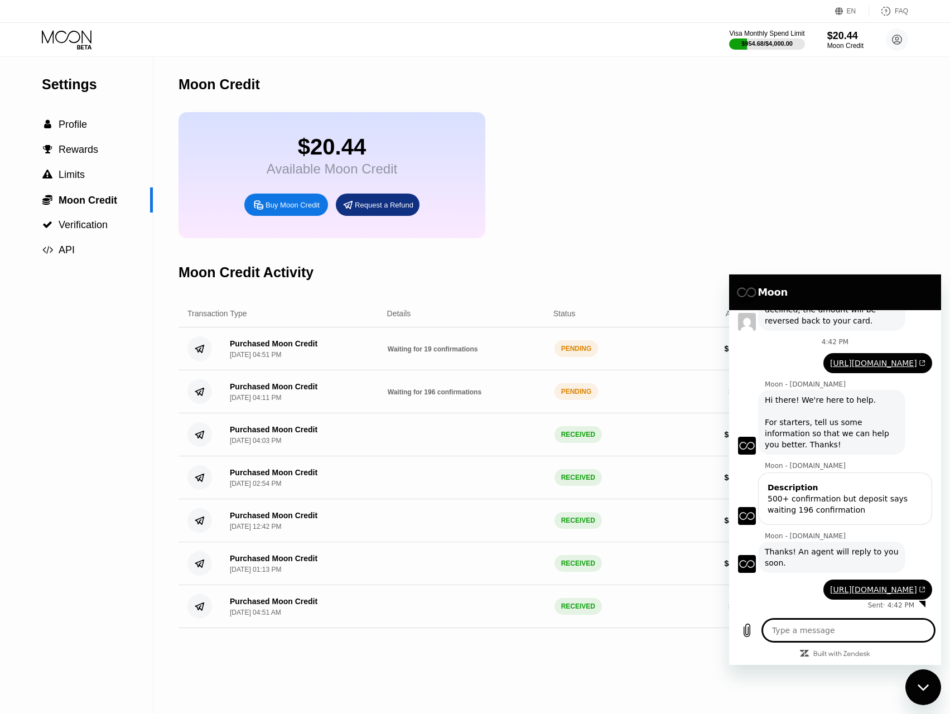
scroll to position [696, 0]
type textarea "x"
